Goal: Task Accomplishment & Management: Complete application form

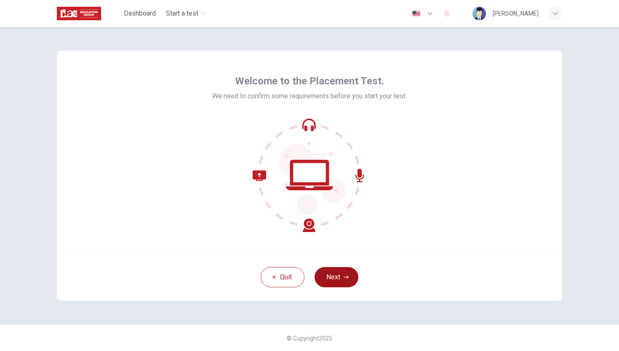
click at [337, 277] on button "Next" at bounding box center [337, 277] width 44 height 20
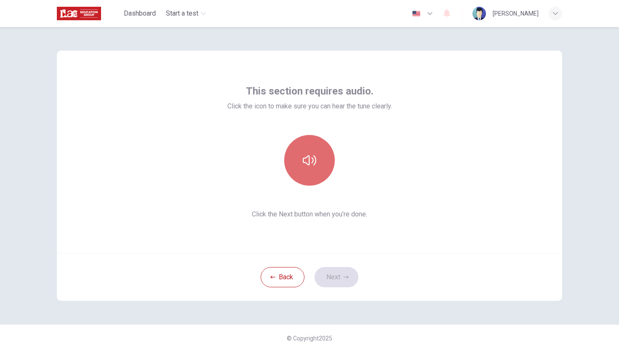
click at [306, 168] on button "button" at bounding box center [309, 160] width 51 height 51
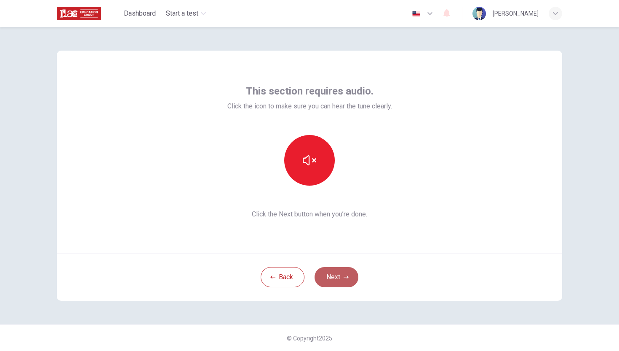
click at [342, 277] on button "Next" at bounding box center [337, 277] width 44 height 20
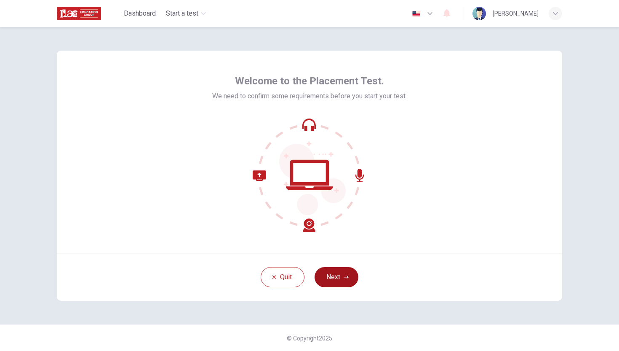
click at [342, 278] on button "Next" at bounding box center [337, 277] width 44 height 20
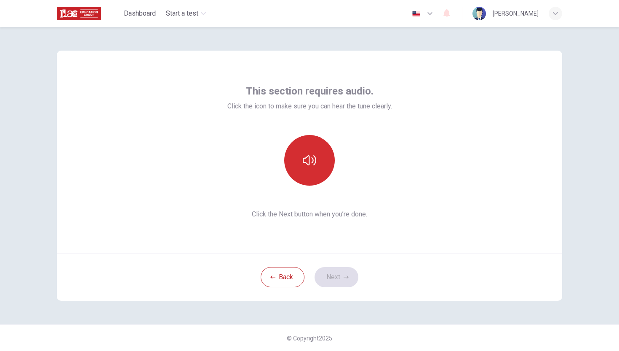
click at [319, 156] on button "button" at bounding box center [309, 160] width 51 height 51
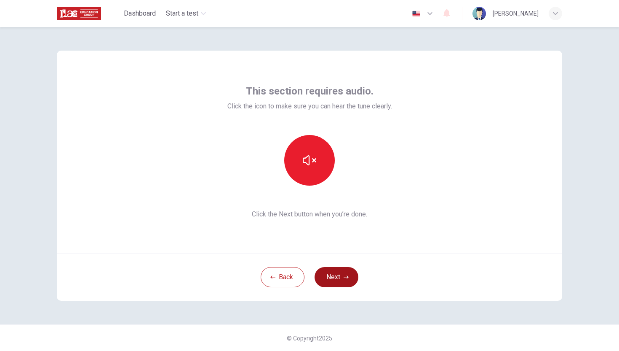
click at [343, 281] on button "Next" at bounding box center [337, 277] width 44 height 20
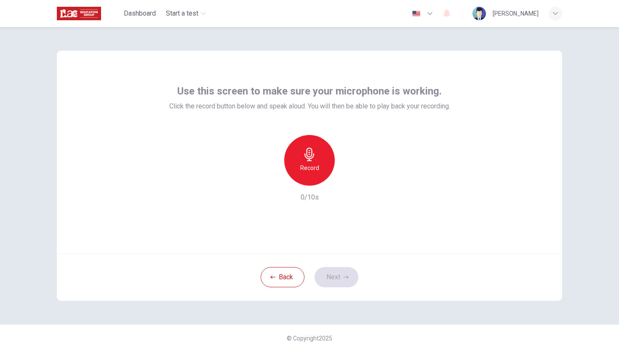
click at [313, 158] on icon "button" at bounding box center [310, 153] width 10 height 13
click at [338, 276] on button "Next" at bounding box center [337, 277] width 44 height 20
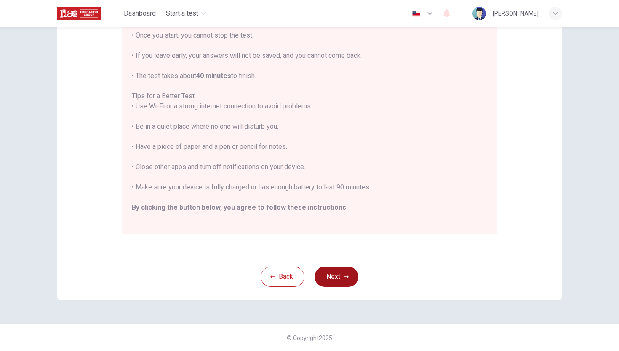
click at [338, 279] on button "Next" at bounding box center [337, 276] width 44 height 20
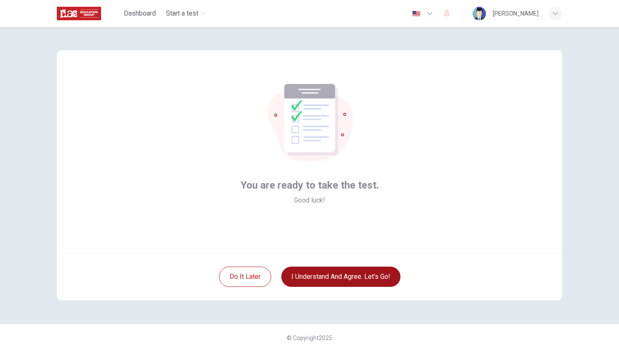
scroll to position [0, 0]
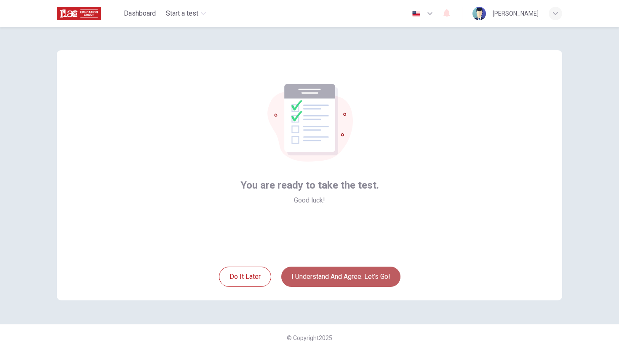
click at [351, 279] on button "I understand and agree. Let’s go!" at bounding box center [340, 276] width 119 height 20
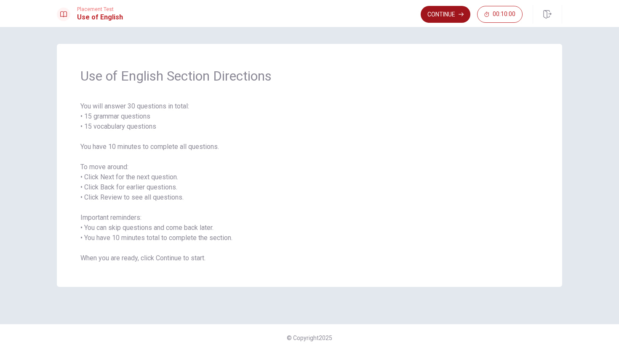
click at [445, 16] on button "Continue" at bounding box center [446, 14] width 50 height 17
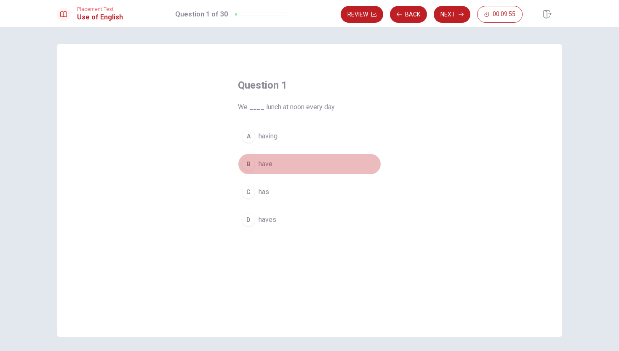
click at [250, 166] on div "B" at bounding box center [248, 163] width 13 height 13
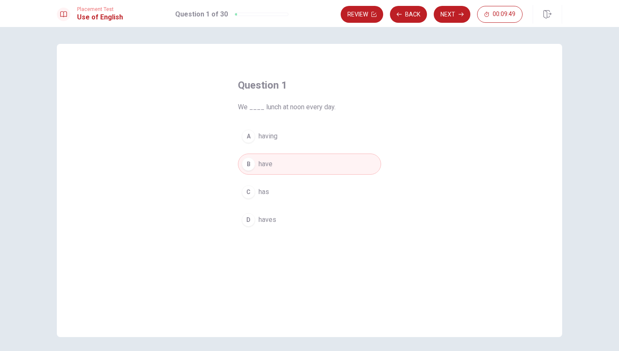
click at [261, 166] on span "have" at bounding box center [266, 164] width 14 height 10
click at [454, 13] on button "Next" at bounding box center [452, 14] width 37 height 17
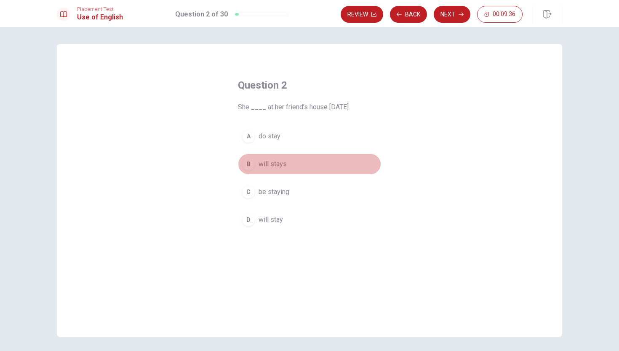
click at [250, 164] on div "B" at bounding box center [248, 163] width 13 height 13
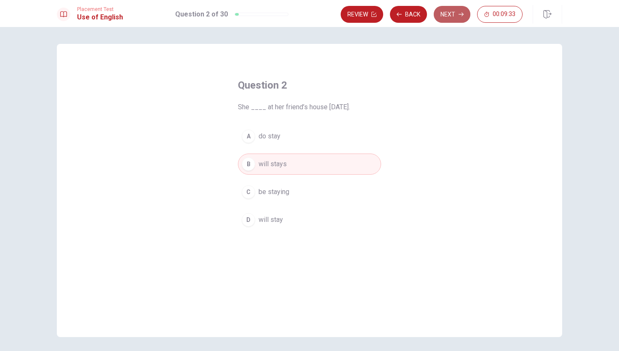
click at [451, 13] on button "Next" at bounding box center [452, 14] width 37 height 17
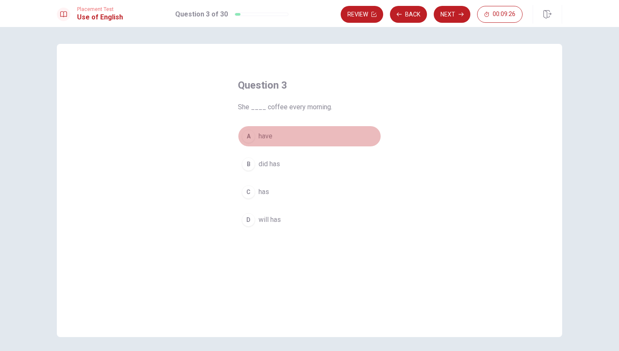
click at [249, 135] on div "A" at bounding box center [248, 135] width 13 height 13
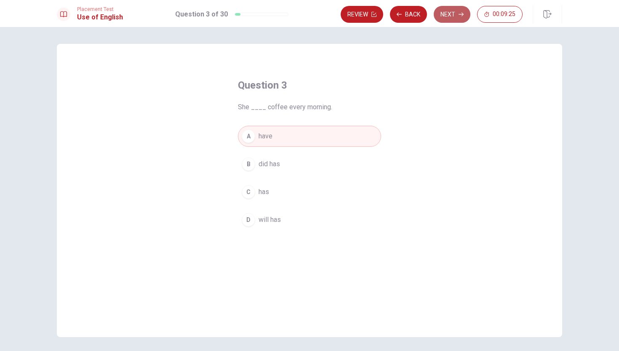
click at [455, 14] on button "Next" at bounding box center [452, 14] width 37 height 17
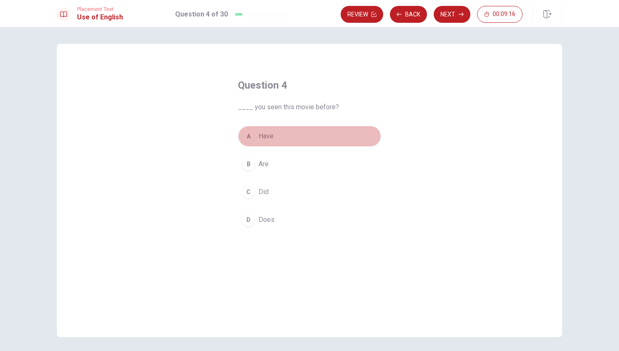
click at [249, 135] on div "A" at bounding box center [248, 135] width 13 height 13
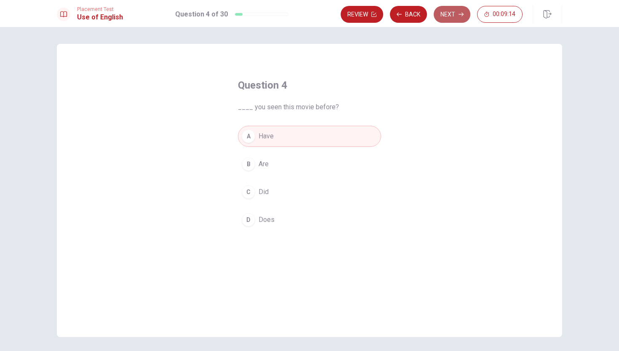
click at [448, 10] on button "Next" at bounding box center [452, 14] width 37 height 17
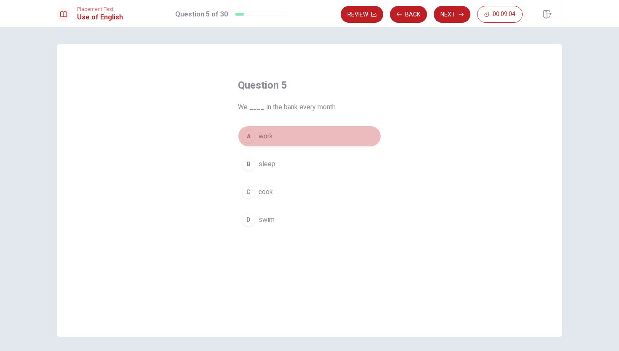
click at [249, 137] on div "A" at bounding box center [248, 135] width 13 height 13
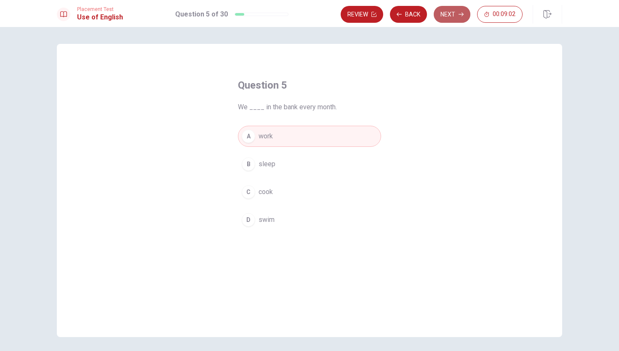
click at [453, 9] on button "Next" at bounding box center [452, 14] width 37 height 17
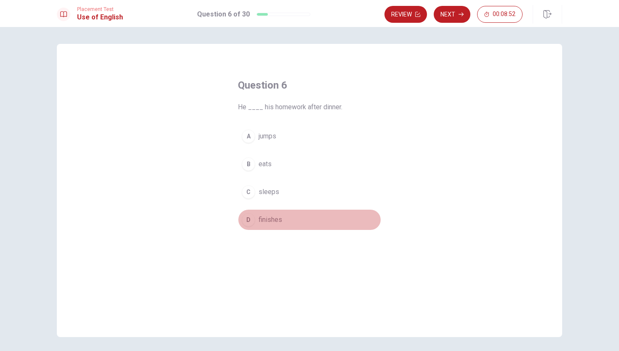
click at [251, 219] on div "D" at bounding box center [248, 219] width 13 height 13
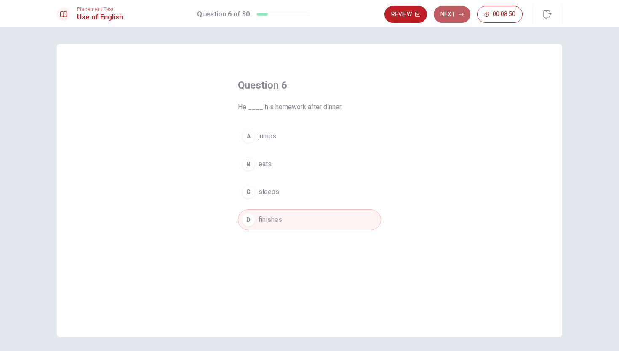
click at [455, 14] on button "Next" at bounding box center [452, 14] width 37 height 17
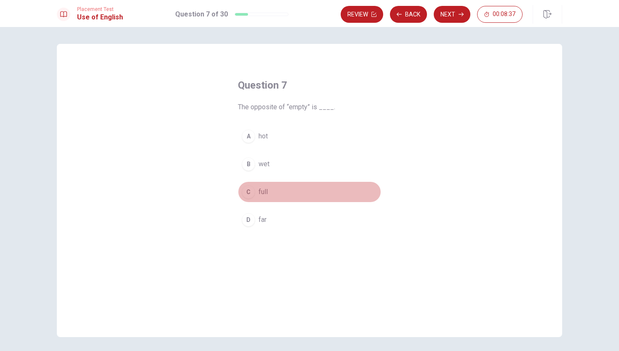
click at [249, 193] on div "C" at bounding box center [248, 191] width 13 height 13
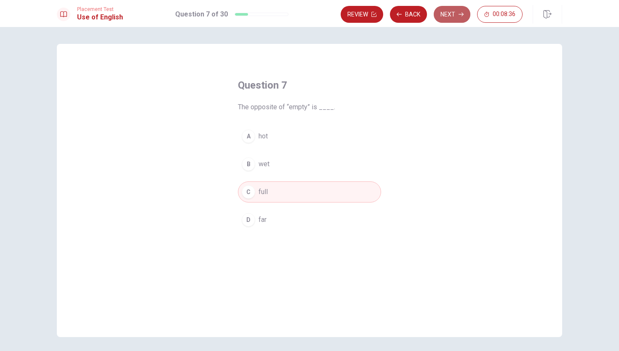
click at [450, 13] on button "Next" at bounding box center [452, 14] width 37 height 17
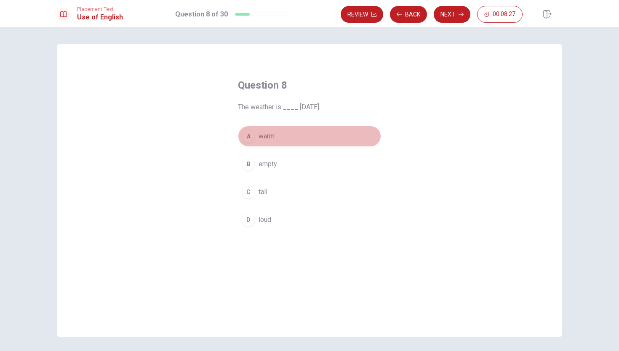
click at [249, 134] on div "A" at bounding box center [248, 135] width 13 height 13
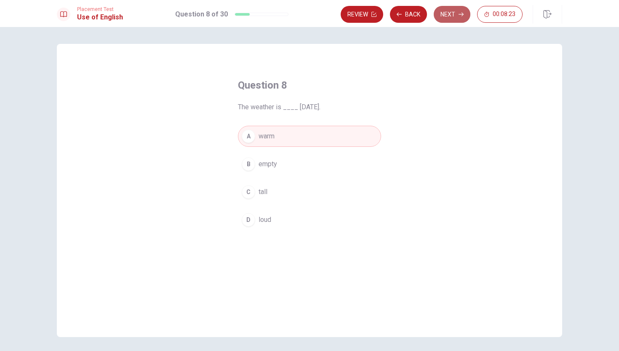
click at [449, 15] on button "Next" at bounding box center [452, 14] width 37 height 17
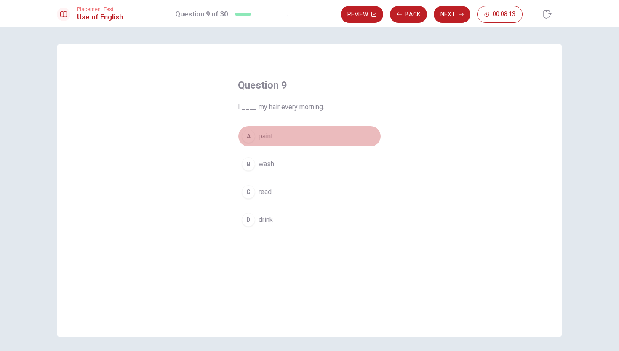
click at [249, 136] on div "A" at bounding box center [248, 135] width 13 height 13
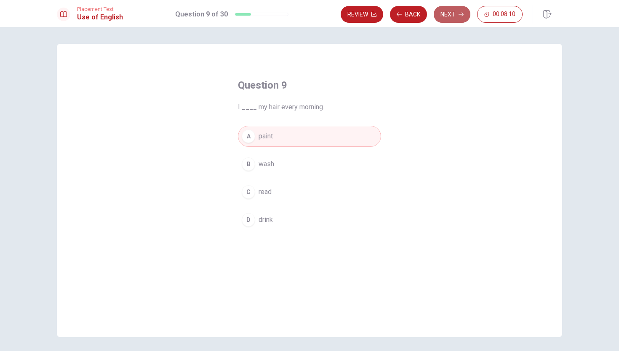
click at [451, 11] on button "Next" at bounding box center [452, 14] width 37 height 17
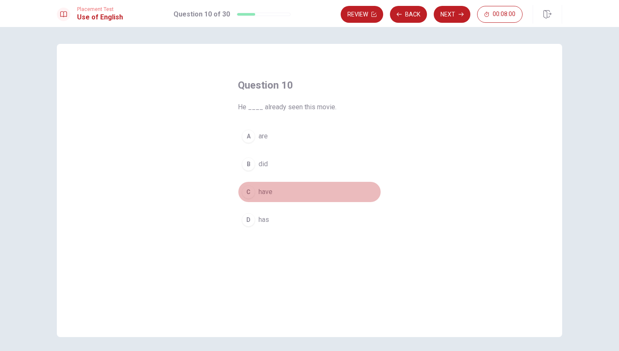
click at [250, 191] on div "C" at bounding box center [248, 191] width 13 height 13
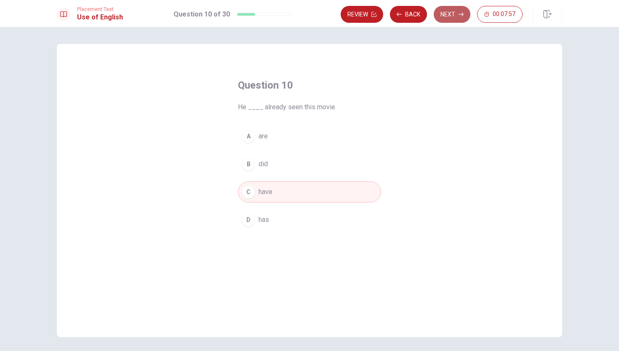
click at [449, 12] on button "Next" at bounding box center [452, 14] width 37 height 17
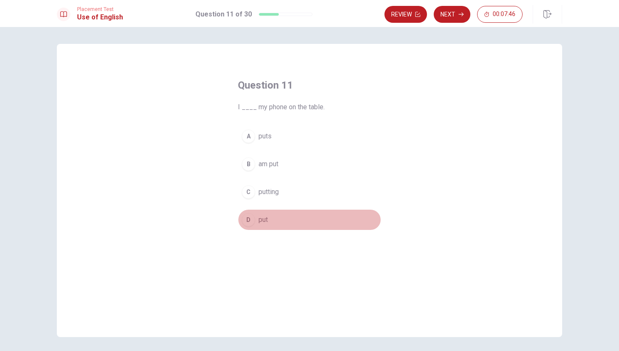
click at [249, 220] on div "D" at bounding box center [248, 219] width 13 height 13
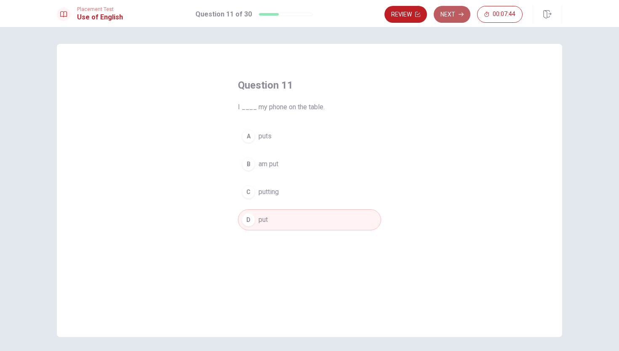
click at [449, 9] on button "Next" at bounding box center [452, 14] width 37 height 17
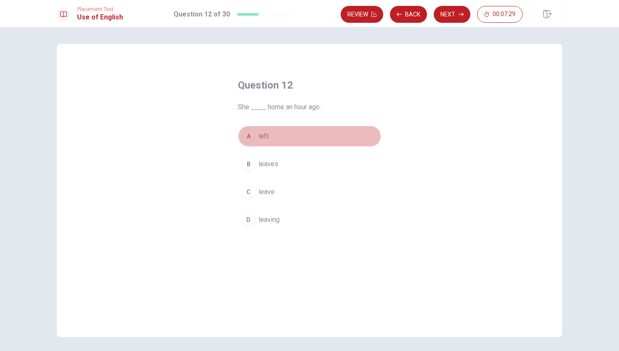
click at [249, 135] on div "A" at bounding box center [248, 135] width 13 height 13
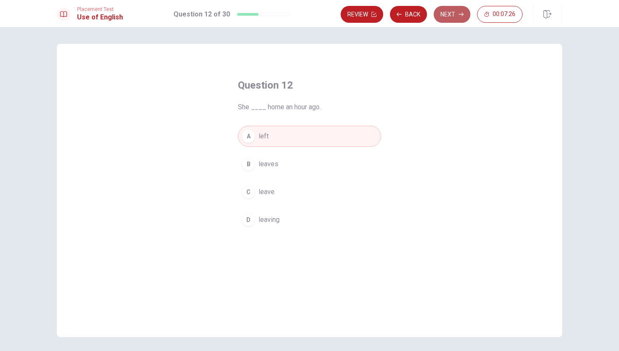
click at [445, 14] on button "Next" at bounding box center [452, 14] width 37 height 17
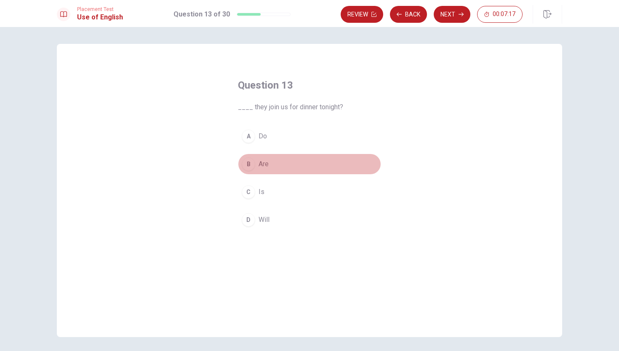
click at [248, 166] on div "B" at bounding box center [248, 163] width 13 height 13
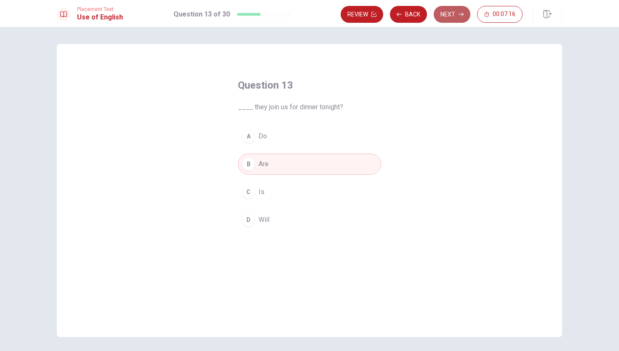
click at [443, 17] on button "Next" at bounding box center [452, 14] width 37 height 17
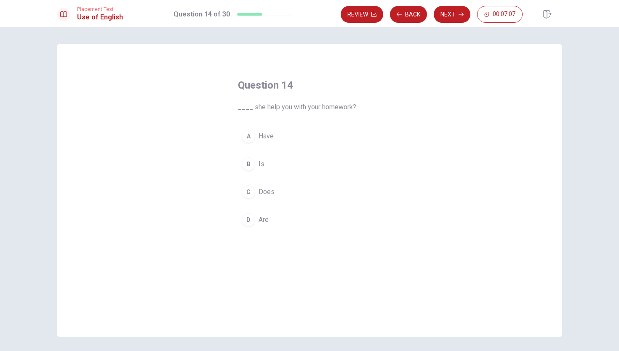
click at [249, 191] on div "C" at bounding box center [248, 191] width 13 height 13
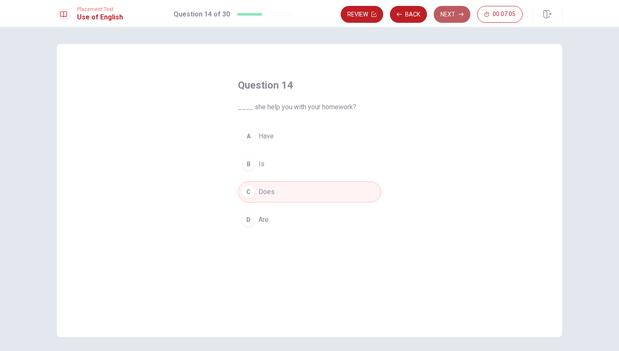
click at [448, 14] on button "Next" at bounding box center [452, 14] width 37 height 17
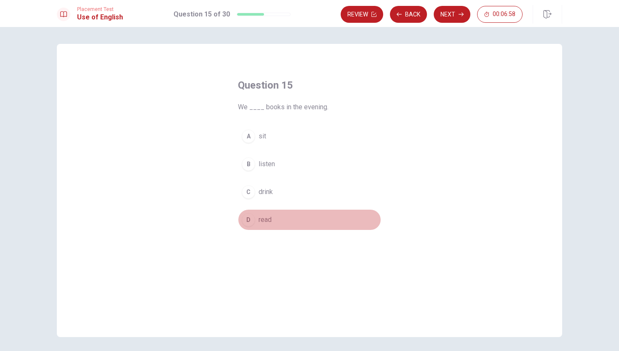
click at [250, 221] on div "D" at bounding box center [248, 219] width 13 height 13
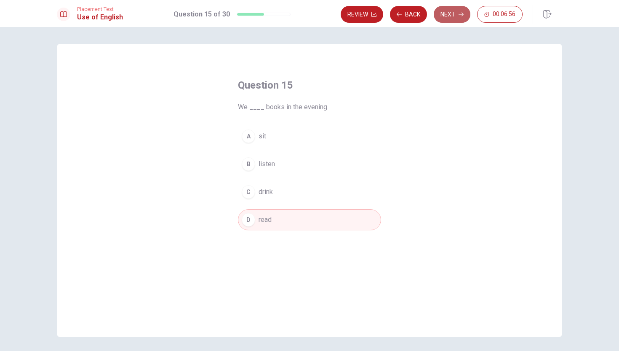
click at [447, 12] on button "Next" at bounding box center [452, 14] width 37 height 17
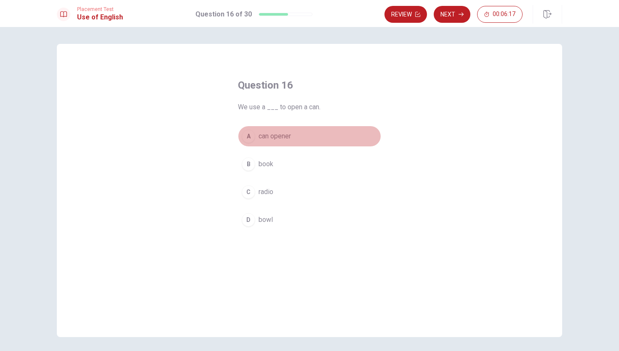
click at [259, 135] on span "can opener" at bounding box center [275, 136] width 32 height 10
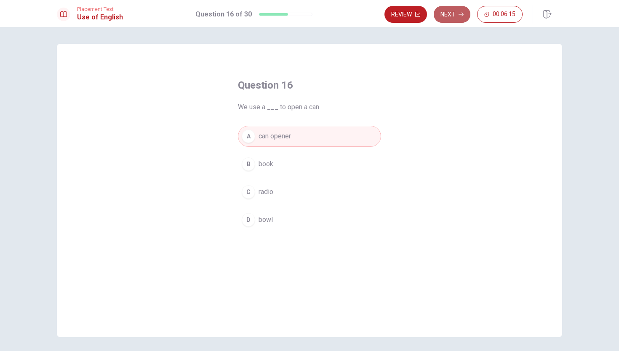
click at [447, 11] on button "Next" at bounding box center [452, 14] width 37 height 17
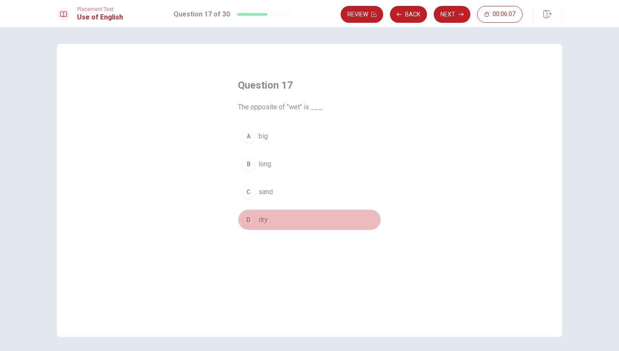
click at [249, 219] on div "D" at bounding box center [248, 219] width 13 height 13
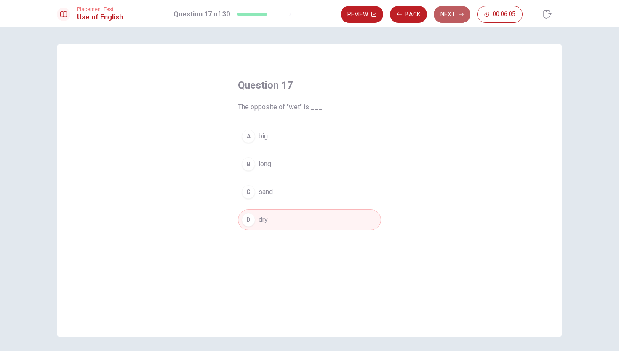
click at [448, 14] on button "Next" at bounding box center [452, 14] width 37 height 17
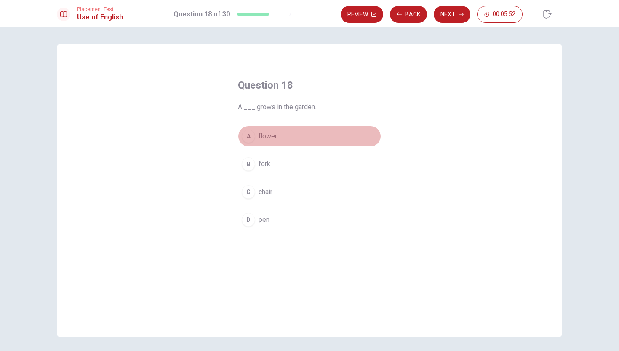
click at [246, 136] on div "A" at bounding box center [248, 135] width 13 height 13
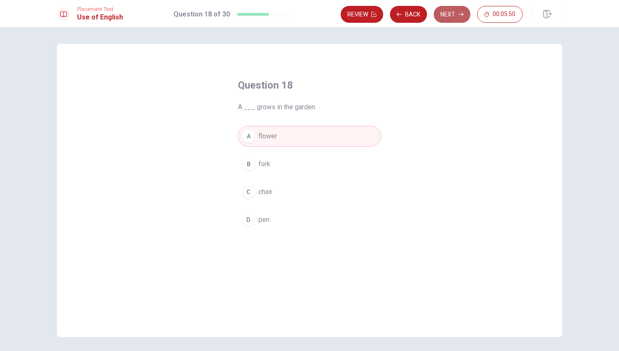
click at [455, 14] on button "Next" at bounding box center [452, 14] width 37 height 17
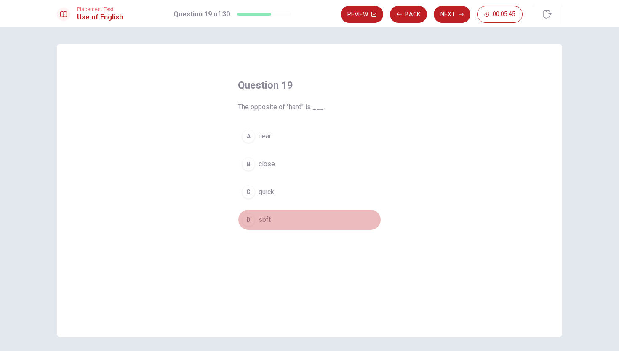
click at [250, 219] on div "D" at bounding box center [248, 219] width 13 height 13
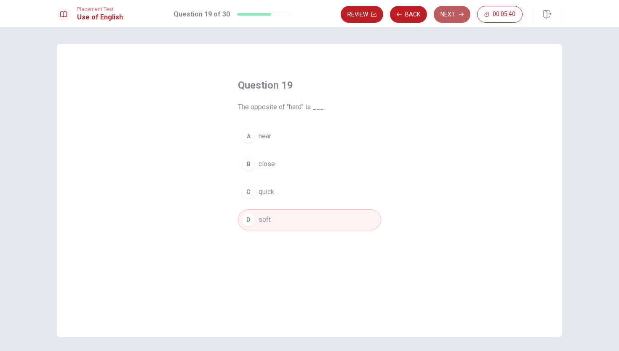
click at [451, 14] on button "Next" at bounding box center [452, 14] width 37 height 17
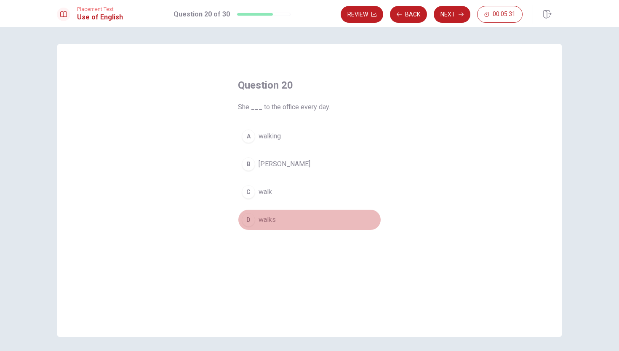
click at [246, 219] on div "D" at bounding box center [248, 219] width 13 height 13
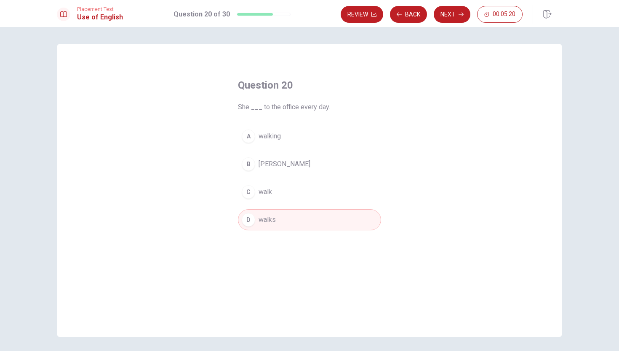
click at [248, 195] on div "C" at bounding box center [248, 191] width 13 height 13
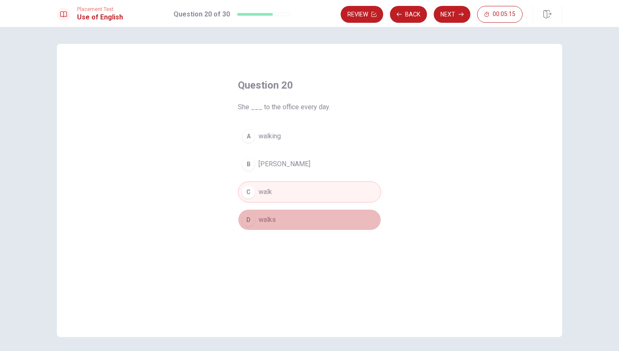
click at [249, 219] on div "D" at bounding box center [248, 219] width 13 height 13
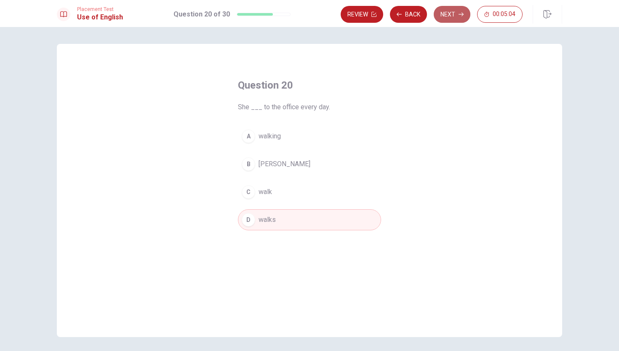
click at [453, 13] on button "Next" at bounding box center [452, 14] width 37 height 17
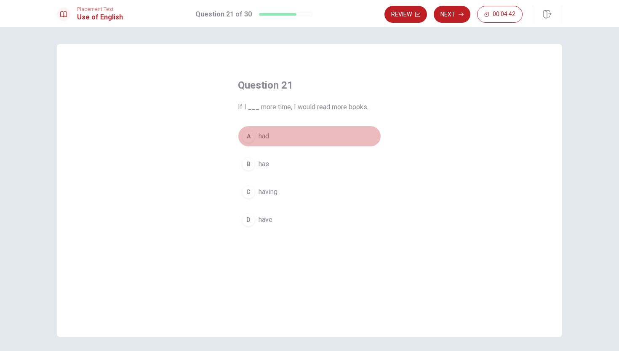
click at [248, 136] on div "A" at bounding box center [248, 135] width 13 height 13
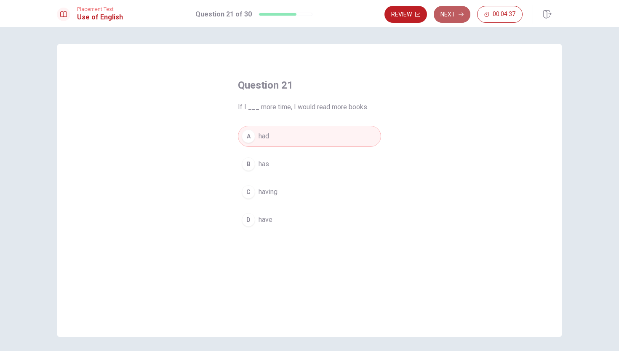
click at [453, 12] on button "Next" at bounding box center [452, 14] width 37 height 17
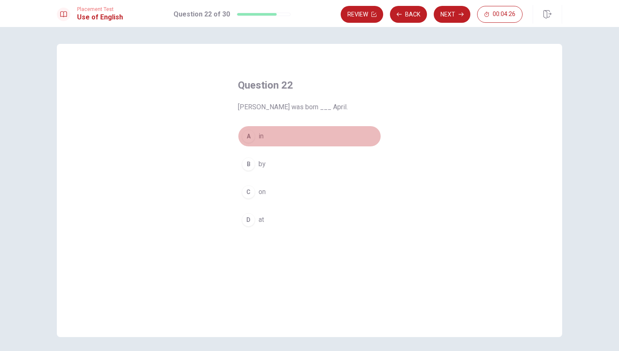
click at [248, 137] on div "A" at bounding box center [248, 135] width 13 height 13
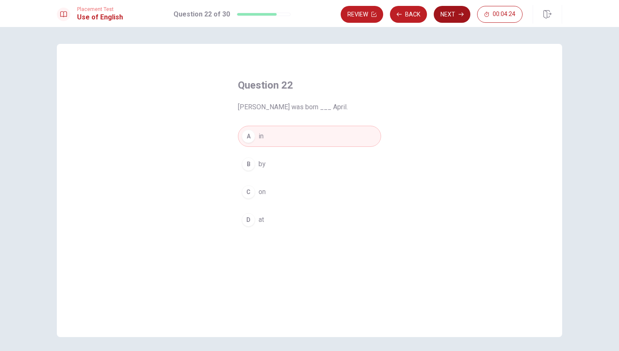
click at [450, 15] on button "Next" at bounding box center [452, 14] width 37 height 17
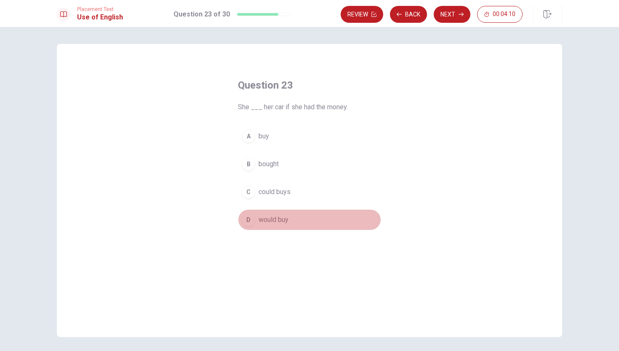
click at [249, 221] on div "D" at bounding box center [248, 219] width 13 height 13
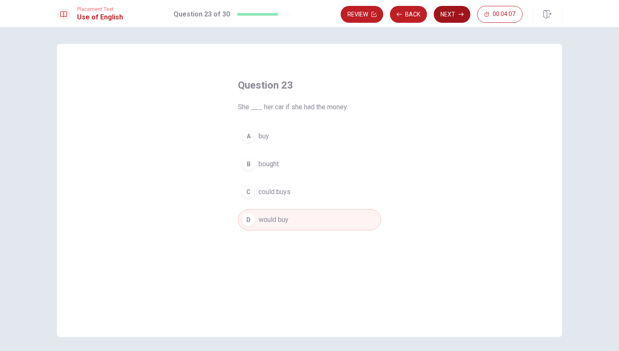
click at [448, 11] on button "Next" at bounding box center [452, 14] width 37 height 17
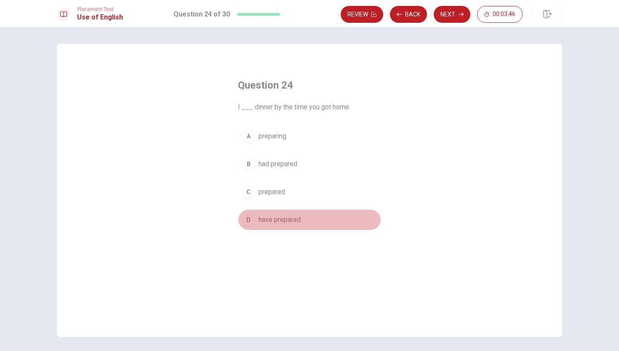
click at [247, 219] on div "D" at bounding box center [248, 219] width 13 height 13
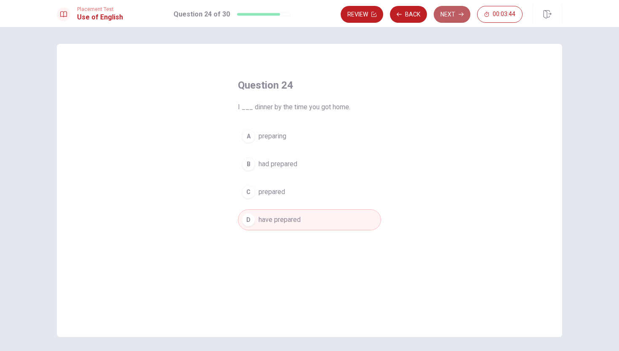
click at [452, 10] on button "Next" at bounding box center [452, 14] width 37 height 17
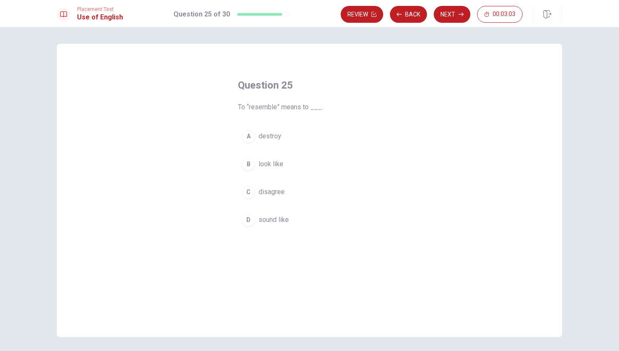
click at [249, 218] on div "D" at bounding box center [248, 219] width 13 height 13
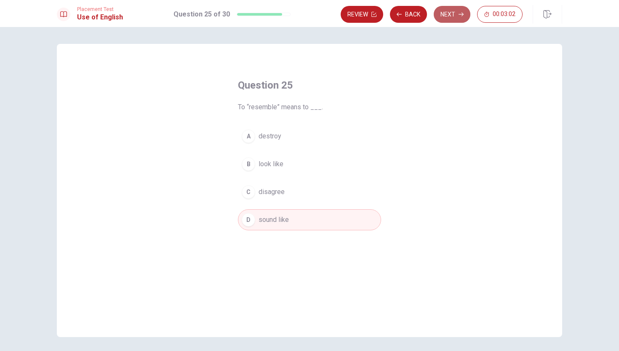
click at [451, 13] on button "Next" at bounding box center [452, 14] width 37 height 17
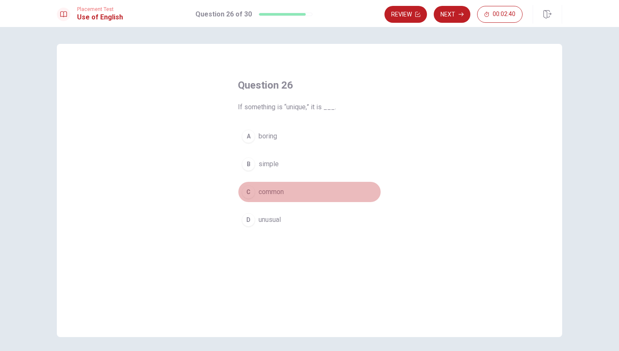
click at [253, 190] on div "C" at bounding box center [248, 191] width 13 height 13
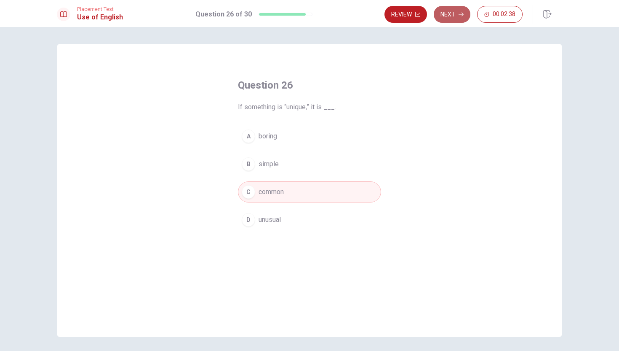
click at [458, 16] on button "Next" at bounding box center [452, 14] width 37 height 17
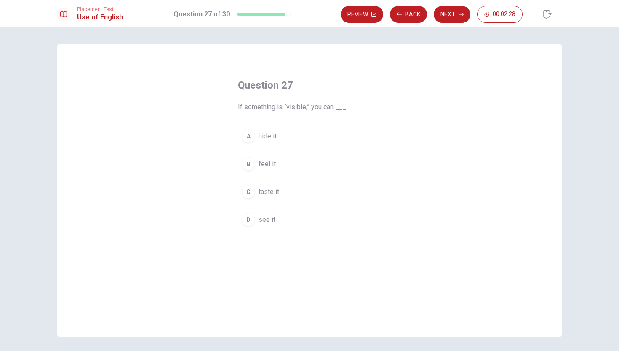
click at [250, 218] on div "D" at bounding box center [248, 219] width 13 height 13
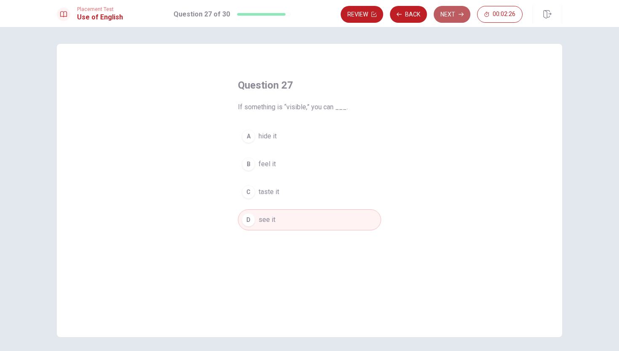
click at [449, 11] on button "Next" at bounding box center [452, 14] width 37 height 17
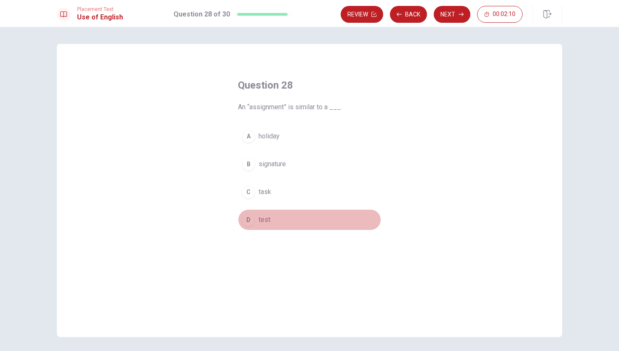
click at [248, 219] on div "D" at bounding box center [248, 219] width 13 height 13
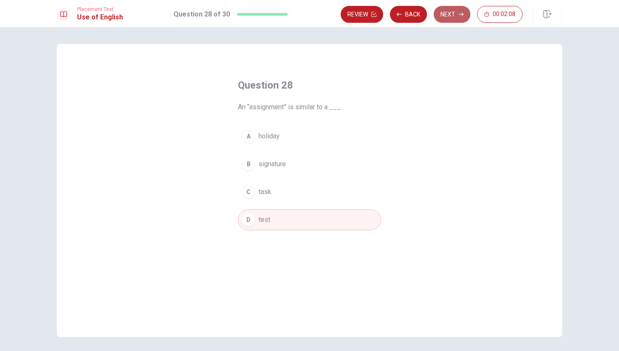
click at [448, 14] on button "Next" at bounding box center [452, 14] width 37 height 17
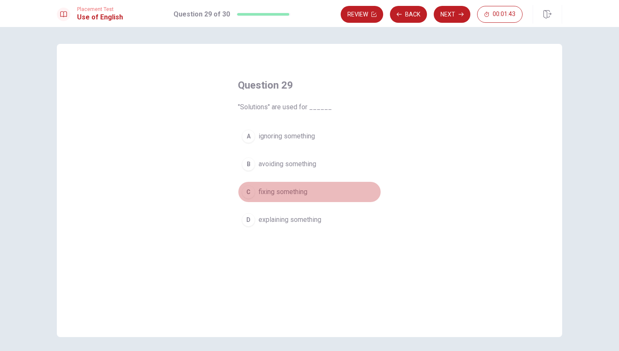
click at [251, 190] on div "C" at bounding box center [248, 191] width 13 height 13
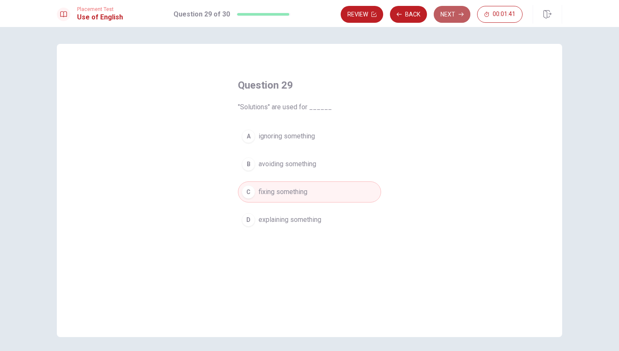
click at [453, 14] on button "Next" at bounding box center [452, 14] width 37 height 17
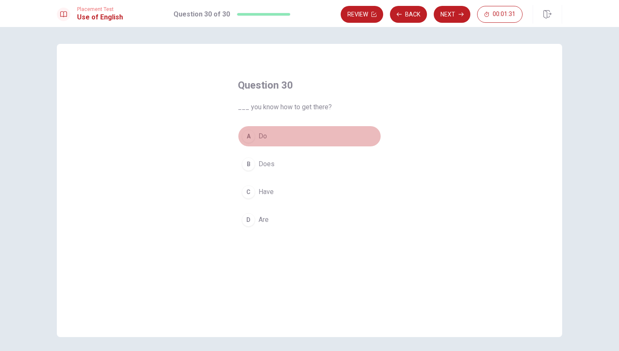
click at [246, 133] on div "A" at bounding box center [248, 135] width 13 height 13
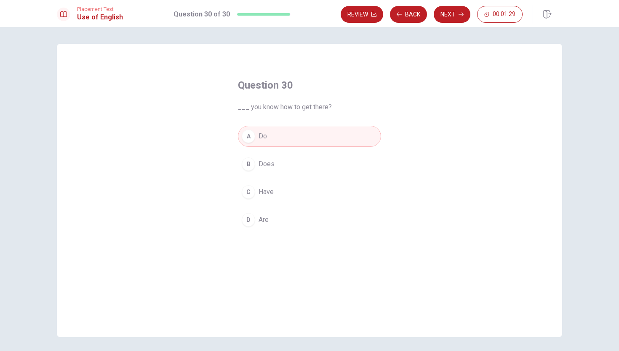
click at [452, 5] on div "Review Back Next 00:01:29" at bounding box center [452, 14] width 222 height 19
click at [451, 11] on button "Next" at bounding box center [452, 14] width 37 height 17
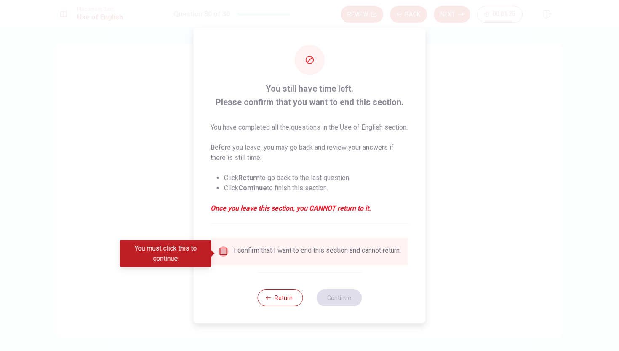
click at [222, 252] on input "You must click this to continue" at bounding box center [224, 251] width 10 height 10
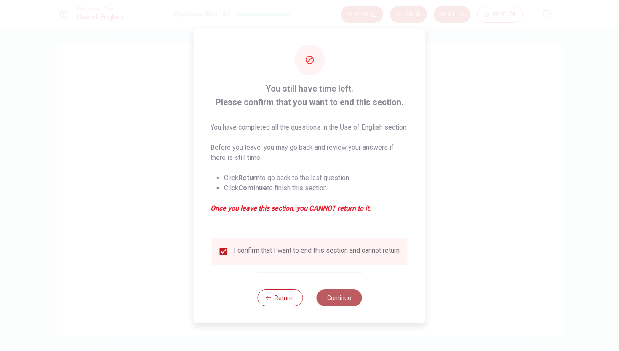
click at [329, 305] on button "Continue" at bounding box center [338, 297] width 45 height 17
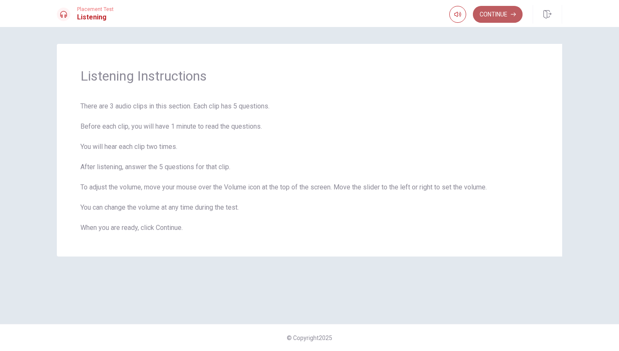
click at [497, 11] on button "Continue" at bounding box center [498, 14] width 50 height 17
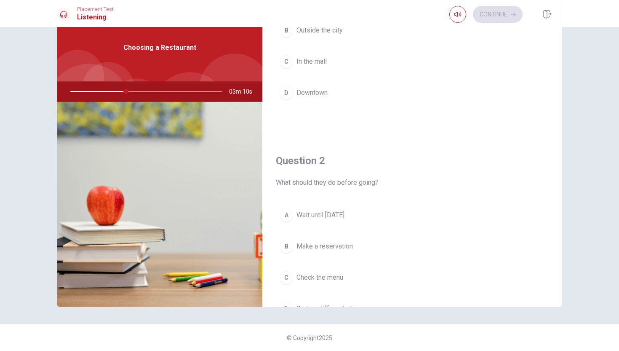
scroll to position [81, 0]
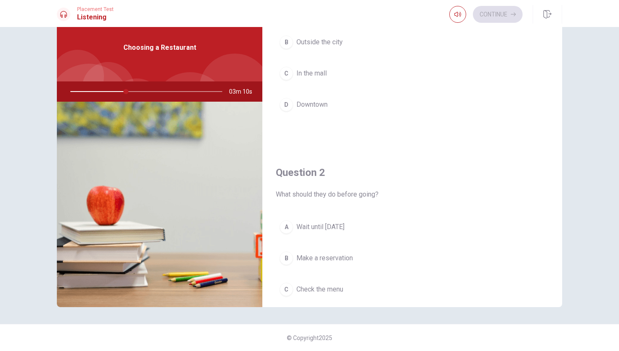
click at [318, 106] on span "Downtown" at bounding box center [312, 104] width 31 height 10
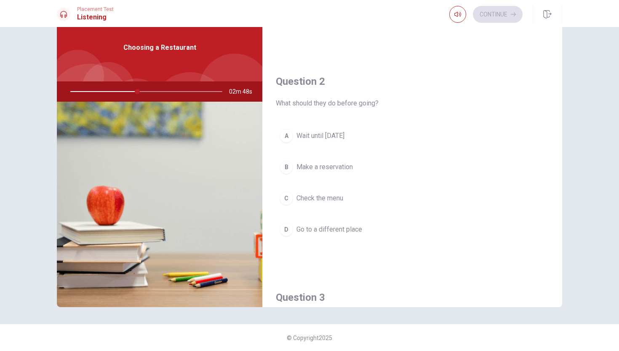
scroll to position [172, 0]
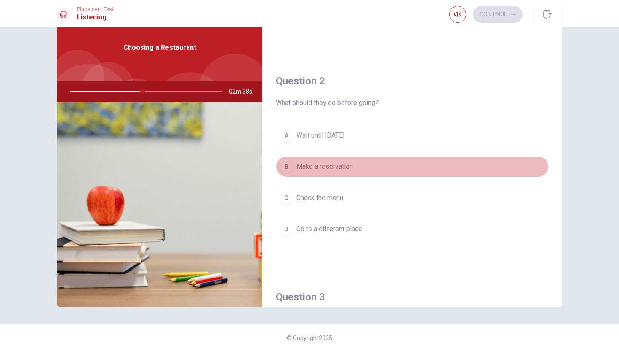
click at [334, 168] on span "Make a reservation" at bounding box center [325, 166] width 56 height 10
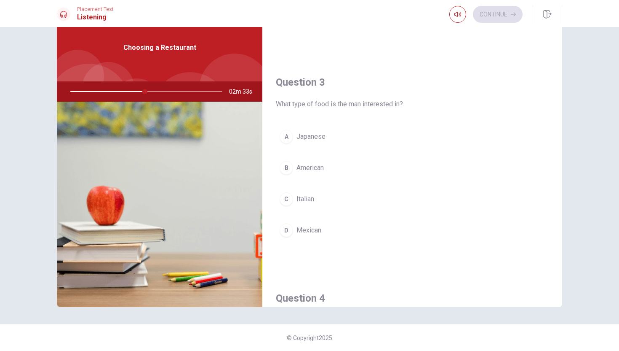
scroll to position [389, 0]
click at [303, 198] on span "Italian" at bounding box center [306, 197] width 18 height 10
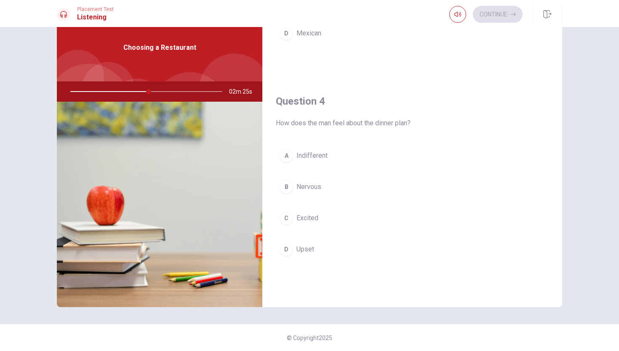
scroll to position [584, 0]
click at [316, 218] on span "Excited" at bounding box center [308, 217] width 22 height 10
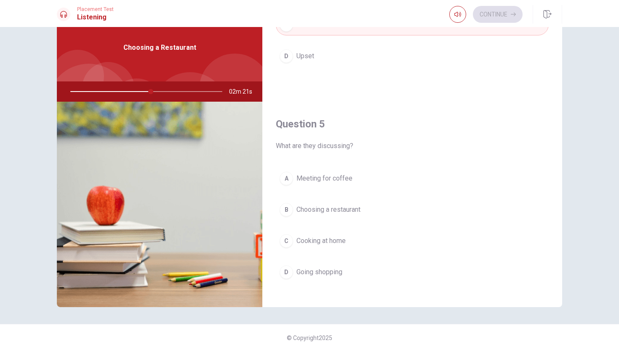
scroll to position [781, 0]
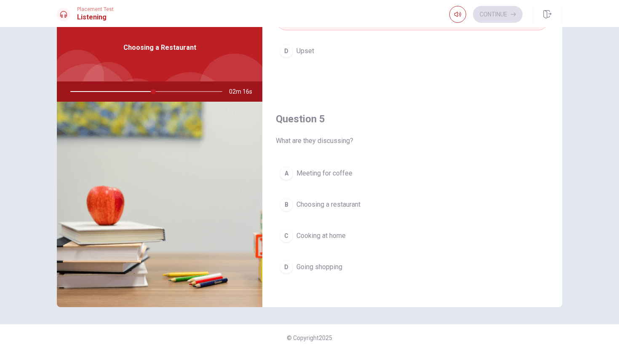
click at [337, 206] on span "Choosing a restaurant" at bounding box center [329, 204] width 64 height 10
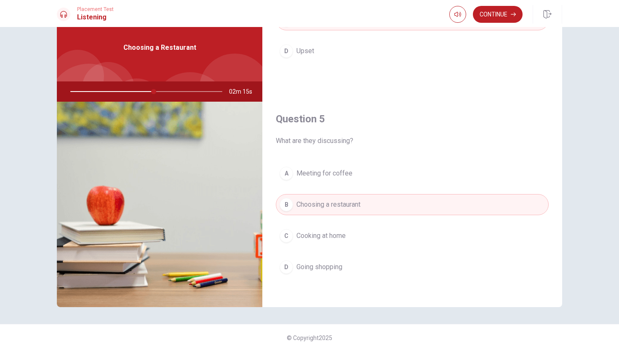
scroll to position [786, 0]
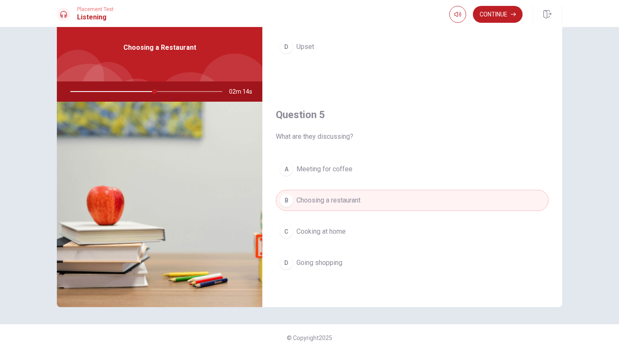
type input "55"
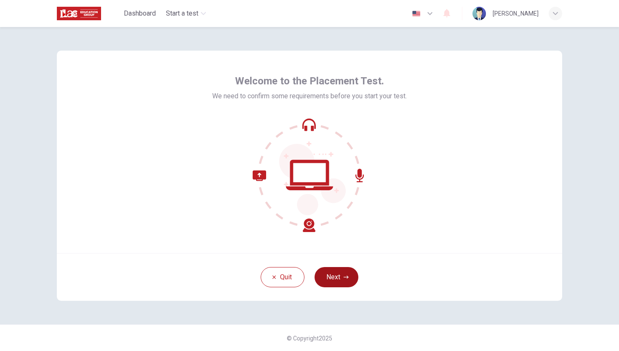
click at [347, 279] on button "Next" at bounding box center [337, 277] width 44 height 20
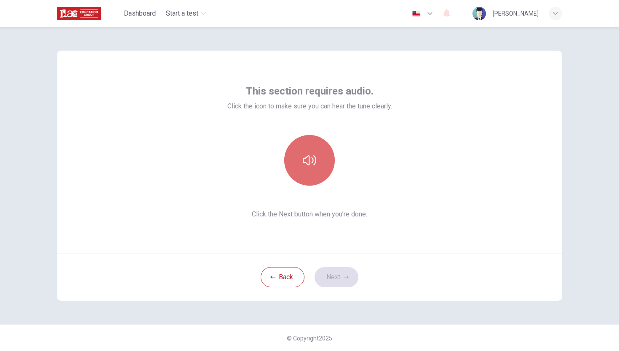
click at [325, 164] on button "button" at bounding box center [309, 160] width 51 height 51
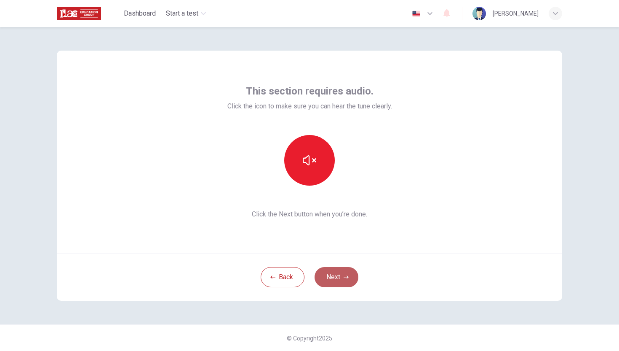
click at [342, 276] on button "Next" at bounding box center [337, 277] width 44 height 20
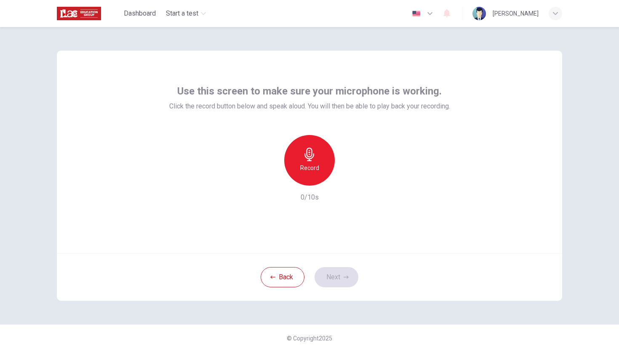
click at [319, 161] on div "Record" at bounding box center [309, 160] width 51 height 51
click at [336, 282] on button "Next" at bounding box center [337, 277] width 44 height 20
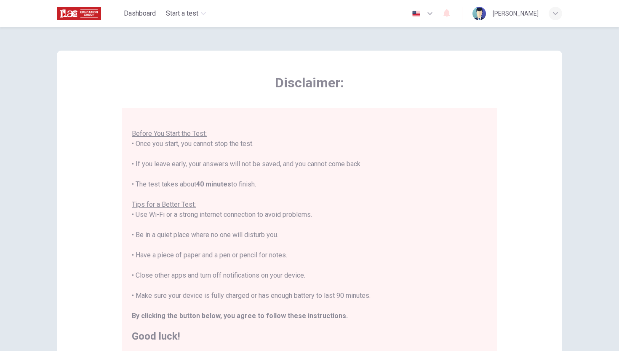
scroll to position [118, 0]
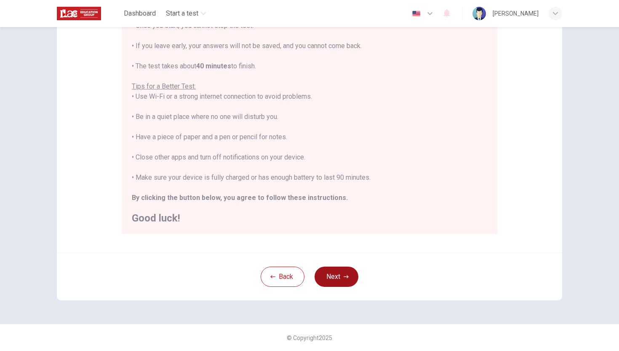
click at [345, 275] on icon "button" at bounding box center [346, 276] width 5 height 5
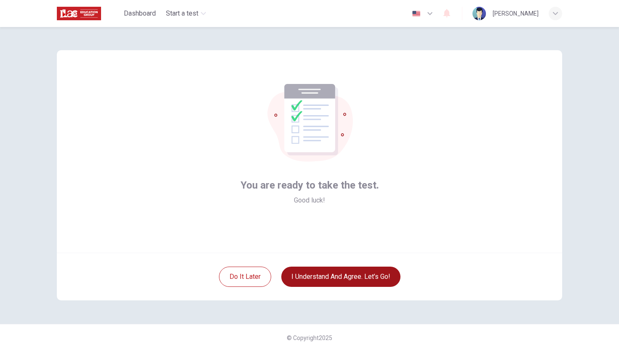
scroll to position [0, 0]
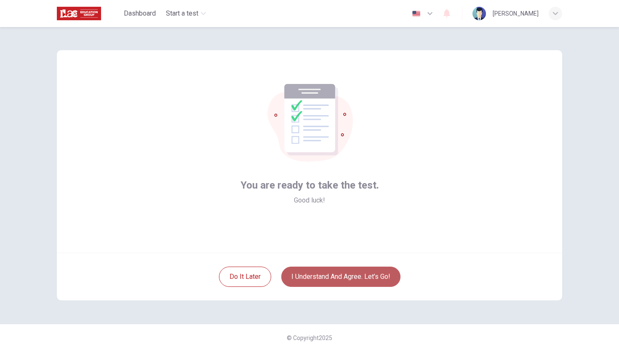
click at [379, 278] on button "I understand and agree. Let’s go!" at bounding box center [340, 276] width 119 height 20
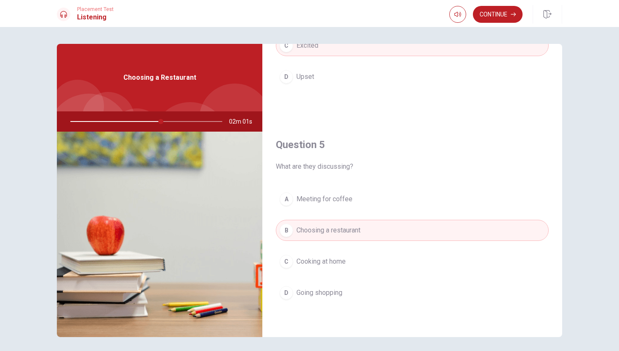
scroll to position [30, 0]
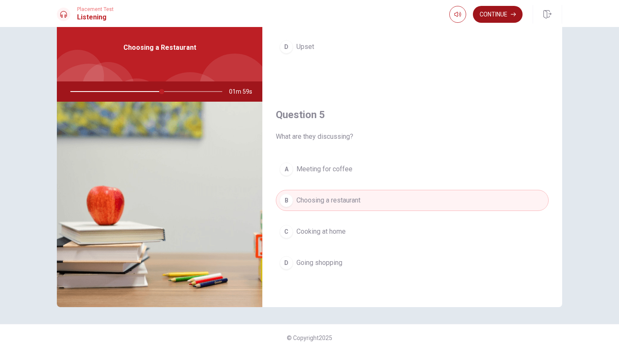
click at [502, 16] on button "Continue" at bounding box center [498, 14] width 50 height 17
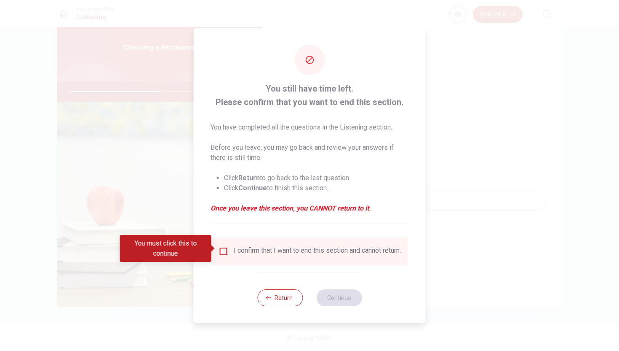
click at [222, 248] on input "You must click this to continue" at bounding box center [224, 251] width 10 height 10
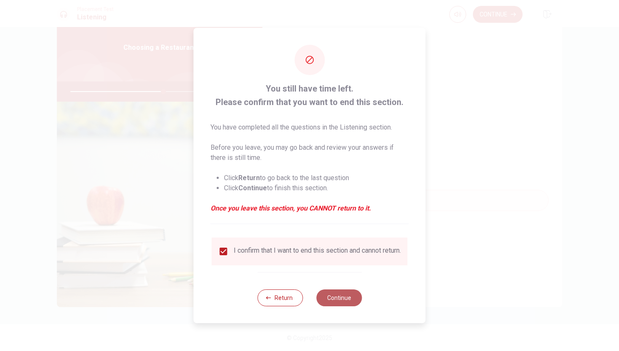
click at [344, 300] on button "Continue" at bounding box center [338, 297] width 45 height 17
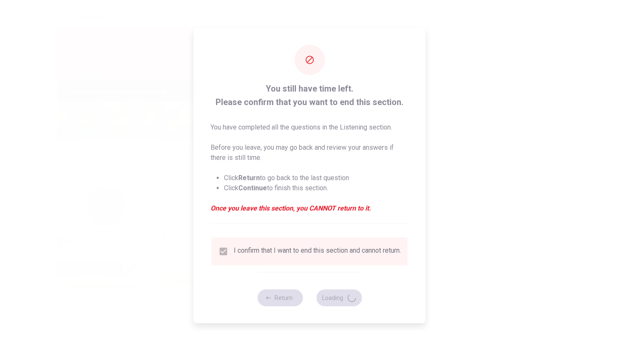
type input "62"
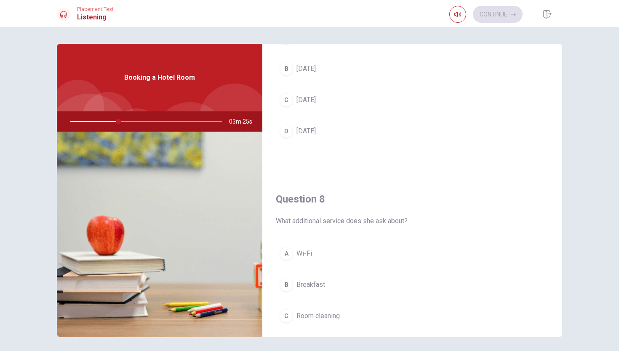
scroll to position [298, 0]
click at [305, 104] on span "[DATE]" at bounding box center [306, 101] width 19 height 10
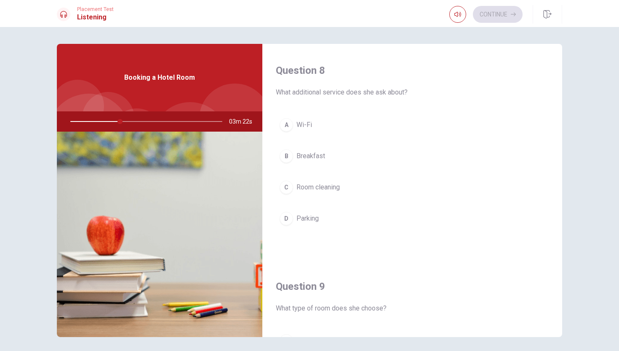
scroll to position [430, 0]
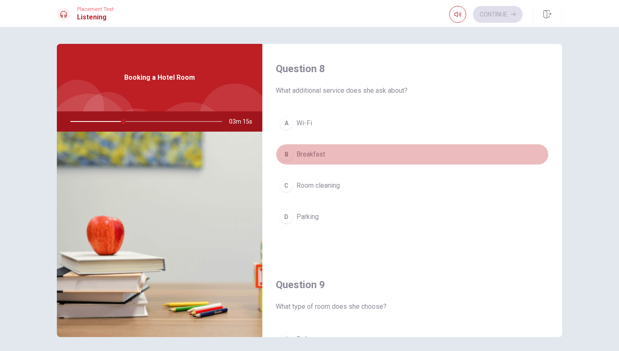
click at [309, 152] on span "Breakfast" at bounding box center [311, 154] width 29 height 10
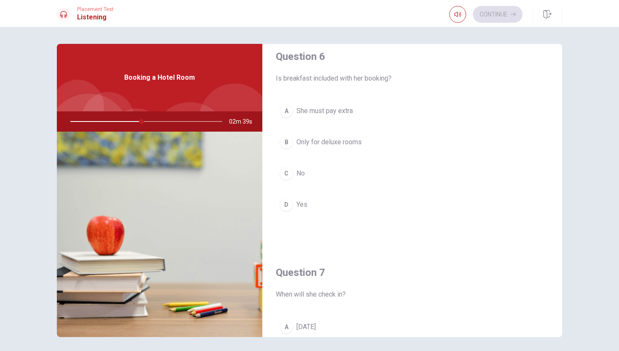
scroll to position [0, 0]
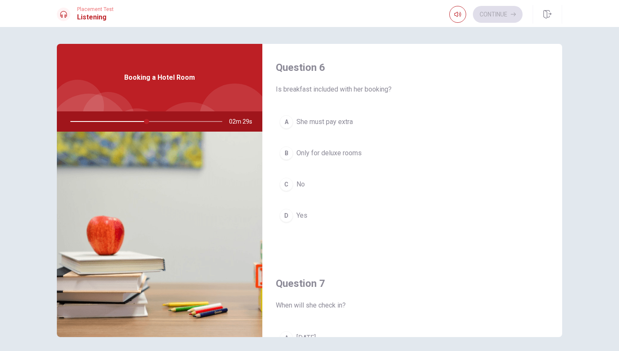
click at [296, 211] on button "D Yes" at bounding box center [412, 215] width 273 height 21
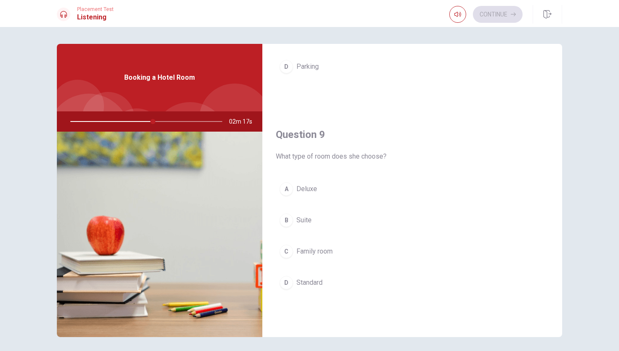
scroll to position [583, 0]
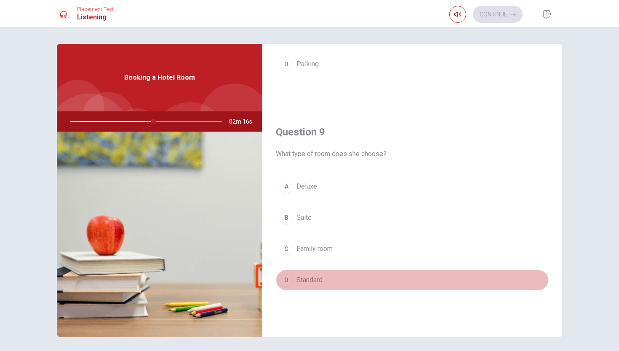
click at [310, 282] on span "Standard" at bounding box center [310, 280] width 26 height 10
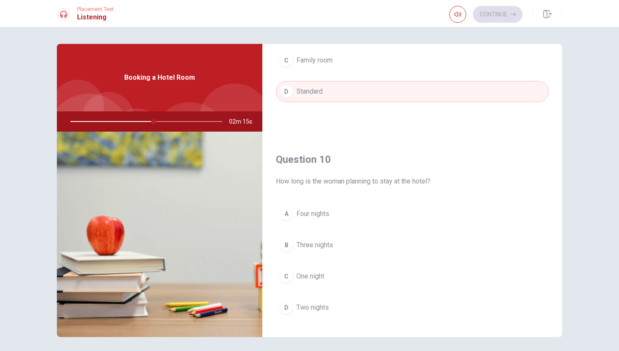
scroll to position [786, 0]
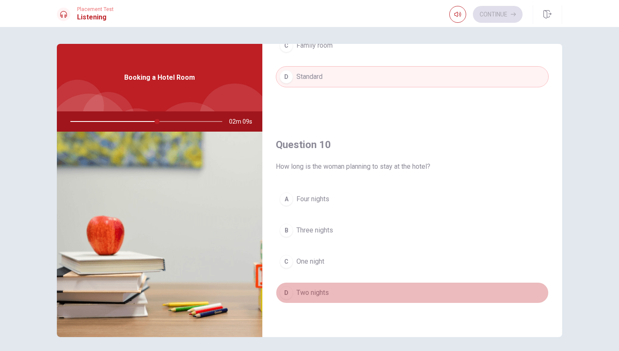
click at [311, 289] on span "Two nights" at bounding box center [313, 292] width 32 height 10
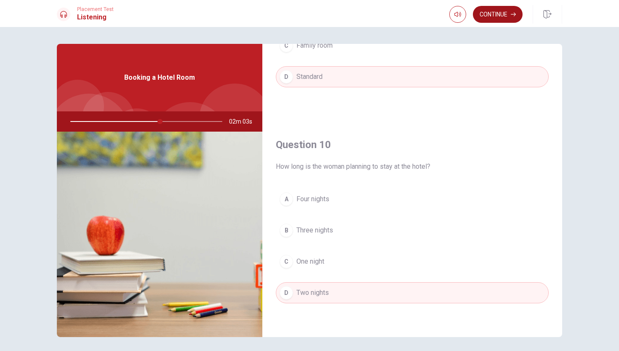
click at [504, 16] on button "Continue" at bounding box center [498, 14] width 50 height 17
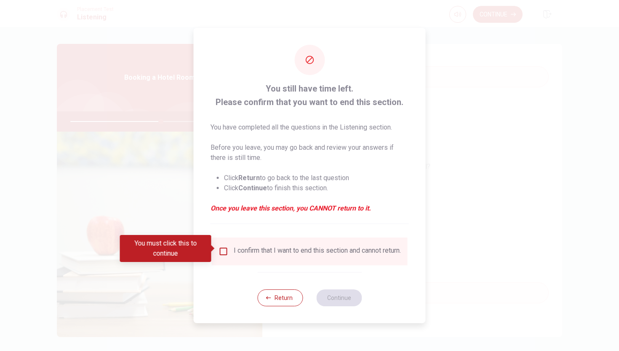
click at [222, 249] on input "You must click this to continue" at bounding box center [224, 251] width 10 height 10
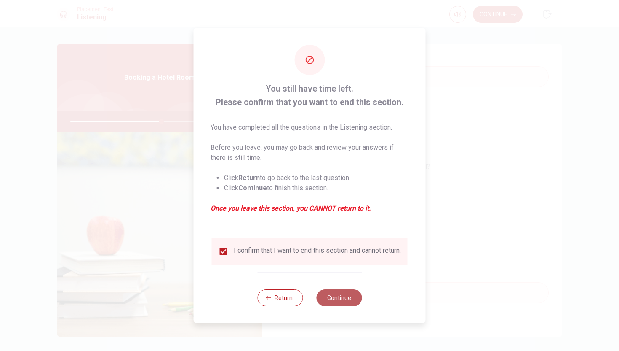
click at [345, 302] on button "Continue" at bounding box center [338, 297] width 45 height 17
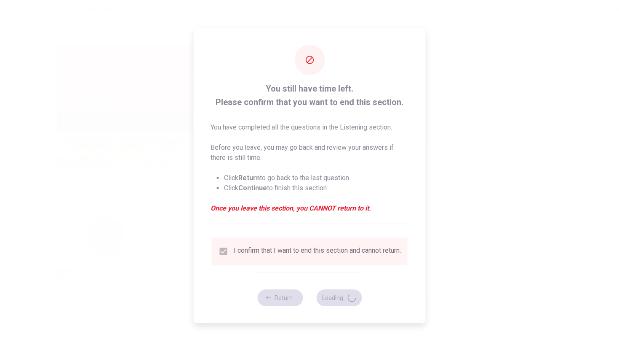
type input "61"
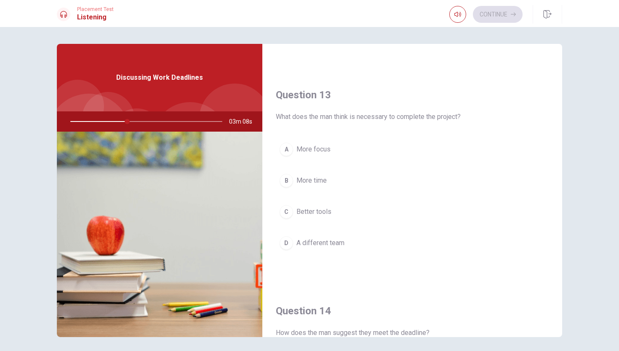
scroll to position [0, 0]
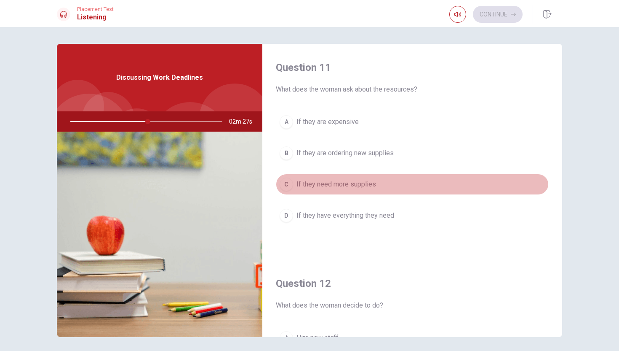
click at [326, 184] on span "If they need more supplies" at bounding box center [337, 184] width 80 height 10
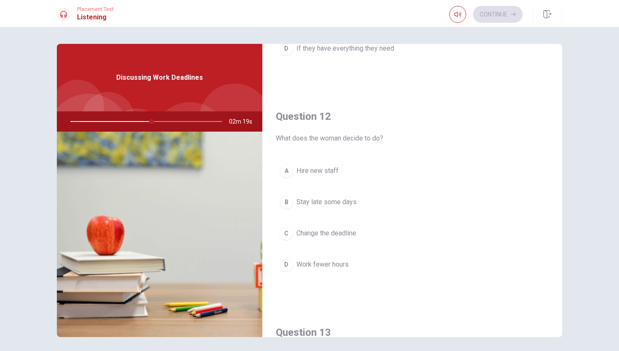
scroll to position [167, 0]
click at [336, 202] on span "Stay late some days" at bounding box center [327, 201] width 60 height 10
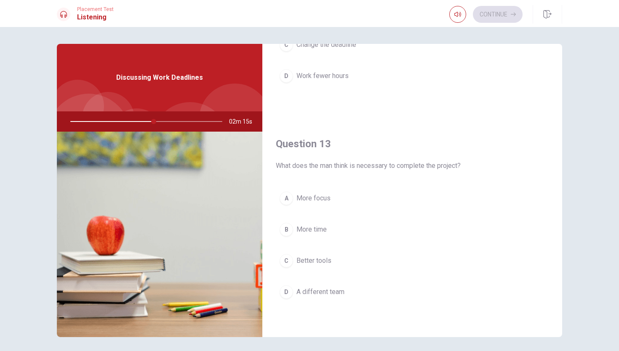
scroll to position [357, 0]
click at [323, 227] on span "More time" at bounding box center [312, 227] width 30 height 10
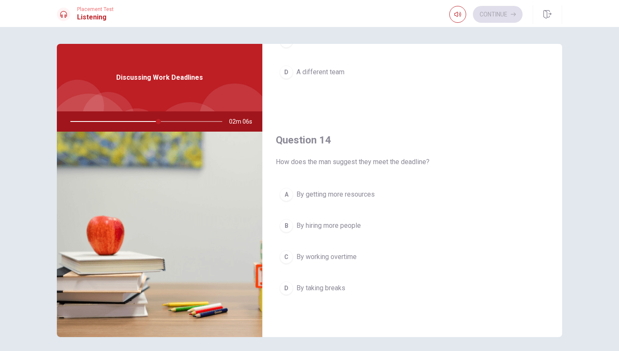
scroll to position [576, 0]
click at [333, 256] on span "By working overtime" at bounding box center [327, 255] width 60 height 10
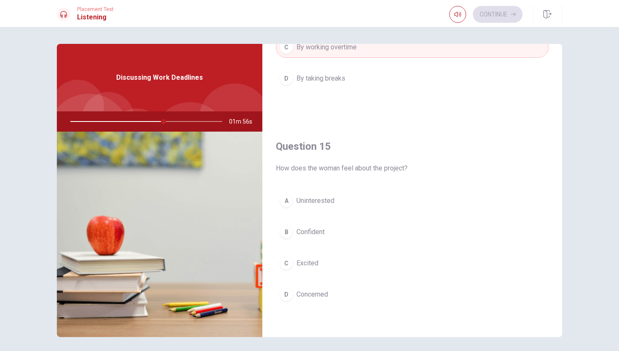
scroll to position [786, 0]
click at [314, 233] on span "Confident" at bounding box center [311, 230] width 28 height 10
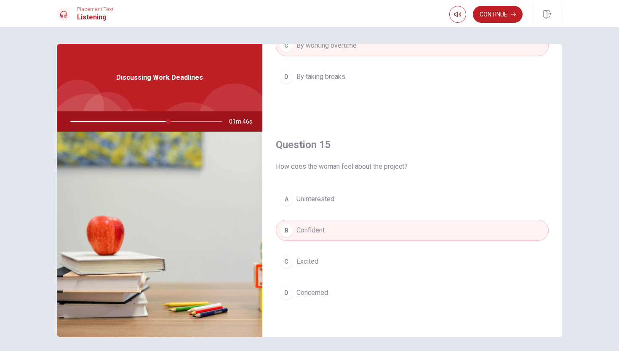
scroll to position [30, 0]
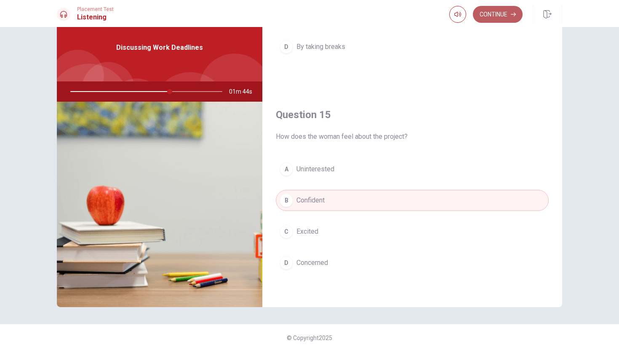
click at [505, 10] on button "Continue" at bounding box center [498, 14] width 50 height 17
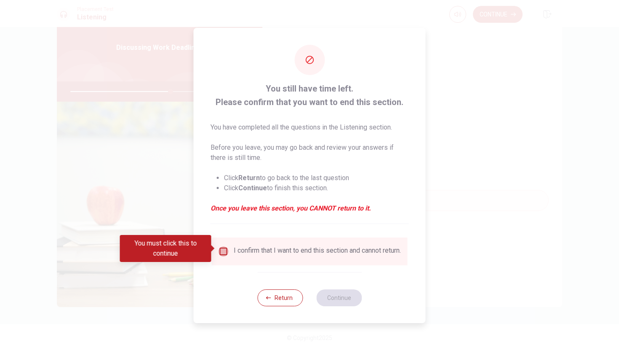
click at [222, 248] on input "You must click this to continue" at bounding box center [224, 251] width 10 height 10
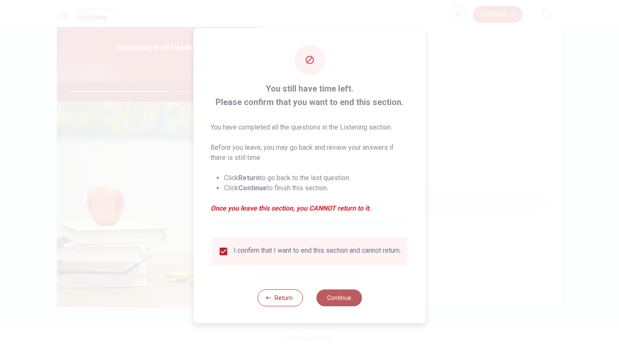
click at [338, 301] on button "Continue" at bounding box center [338, 297] width 45 height 17
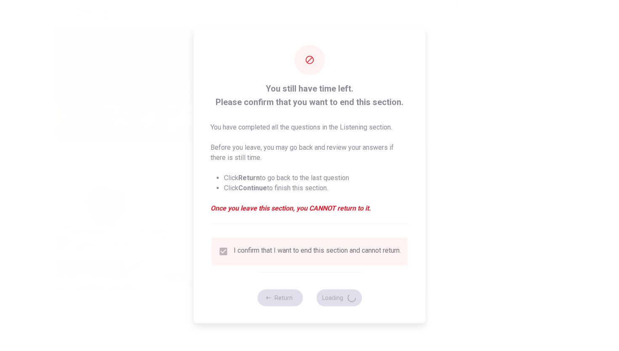
type input "67"
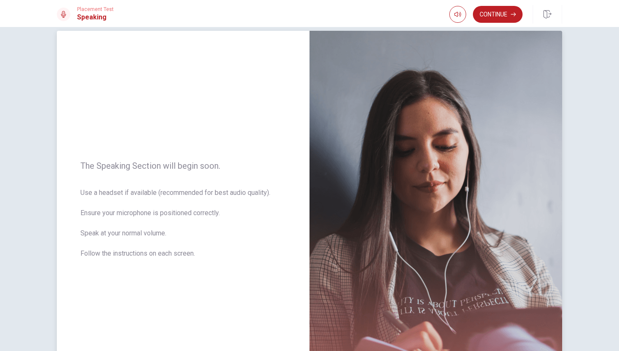
scroll to position [12, 0]
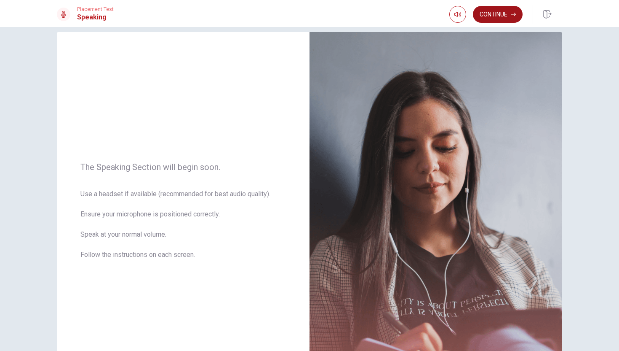
click at [494, 16] on button "Continue" at bounding box center [498, 14] width 50 height 17
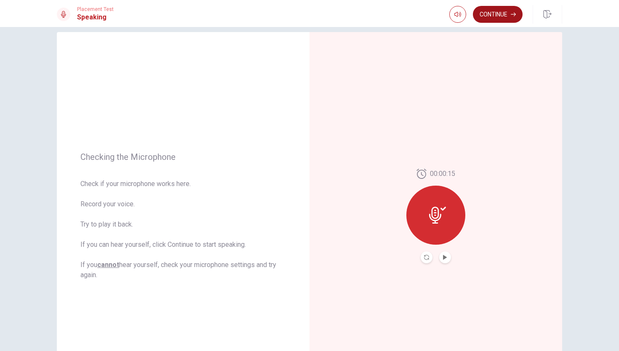
click at [504, 16] on button "Continue" at bounding box center [498, 14] width 50 height 17
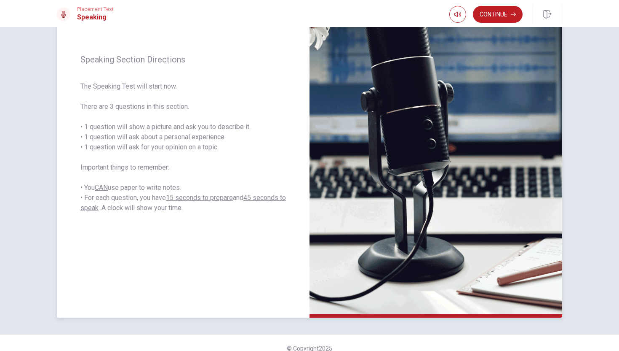
scroll to position [104, 0]
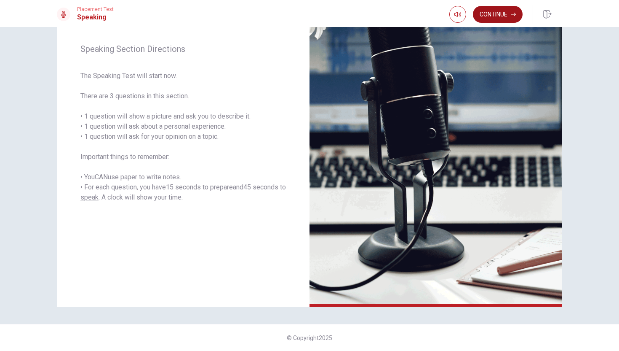
click at [505, 14] on button "Continue" at bounding box center [498, 14] width 50 height 17
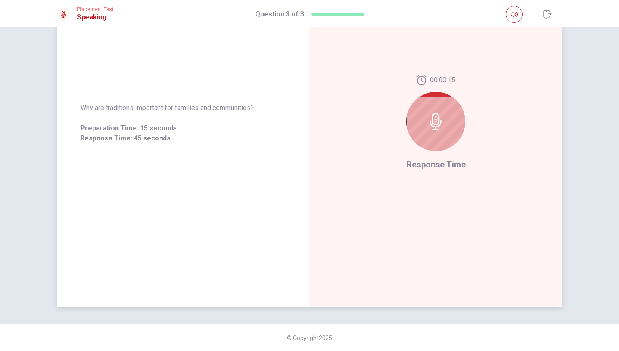
click at [435, 121] on icon at bounding box center [436, 121] width 12 height 17
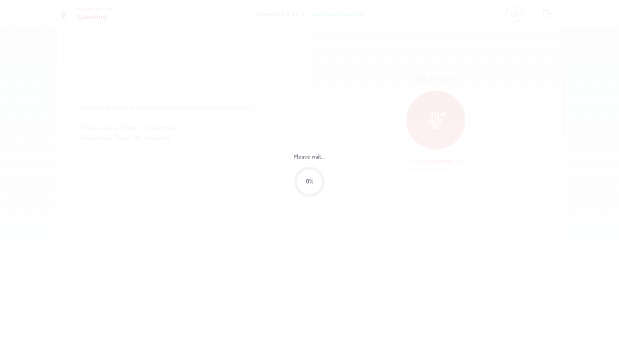
scroll to position [0, 0]
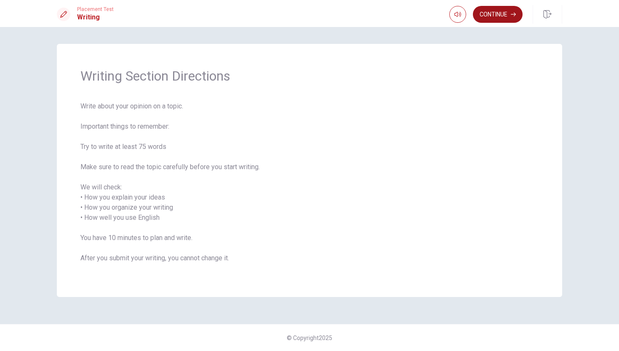
click at [501, 14] on button "Continue" at bounding box center [498, 14] width 50 height 17
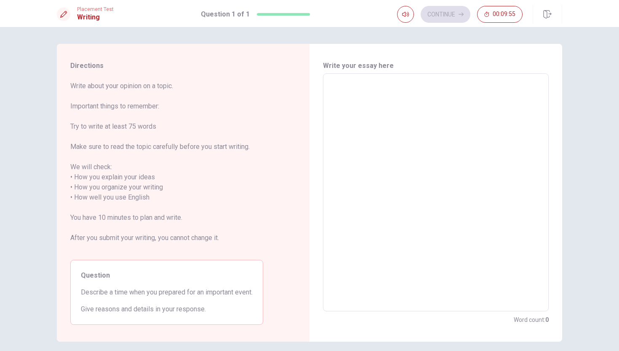
click at [350, 98] on textarea at bounding box center [436, 192] width 214 height 224
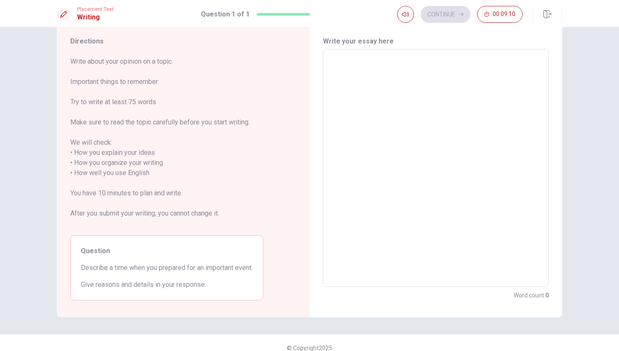
scroll to position [35, 0]
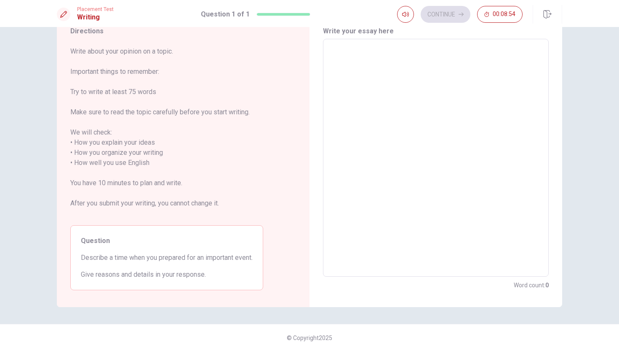
type textarea "w"
type textarea "x"
type textarea "w"
type textarea "x"
type textarea "i"
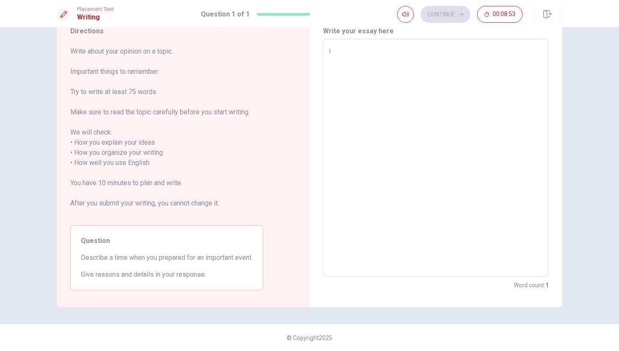
type textarea "x"
type textarea "i"
type textarea "x"
type textarea "i d"
type textarea "x"
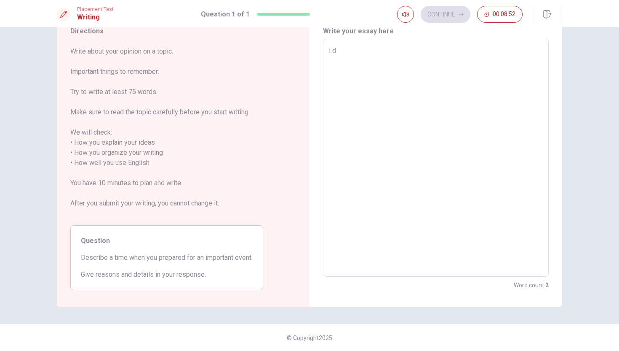
type textarea "i do"
type textarea "x"
type textarea "i do"
type textarea "x"
type textarea "i do a"
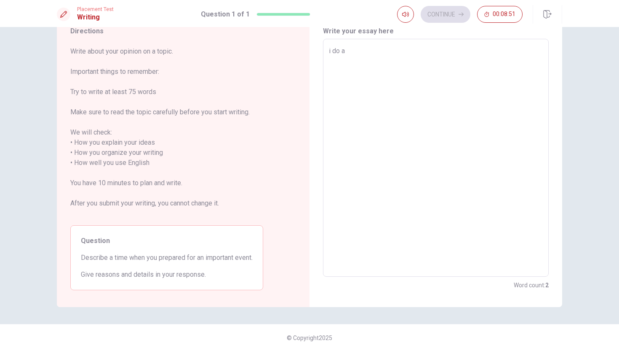
type textarea "x"
type textarea "i do a"
type textarea "x"
type textarea "i do a i"
type textarea "x"
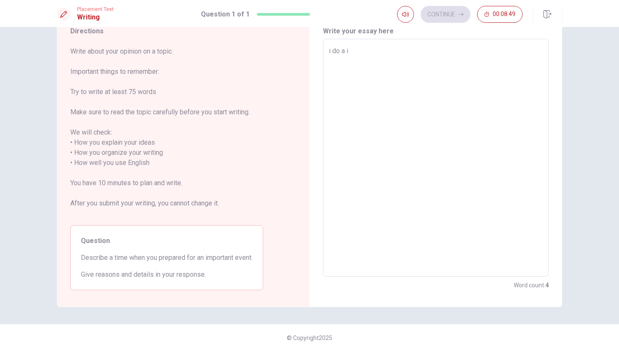
type textarea "i do a in"
type textarea "x"
type textarea "i do a i"
type textarea "x"
type textarea "i do a im"
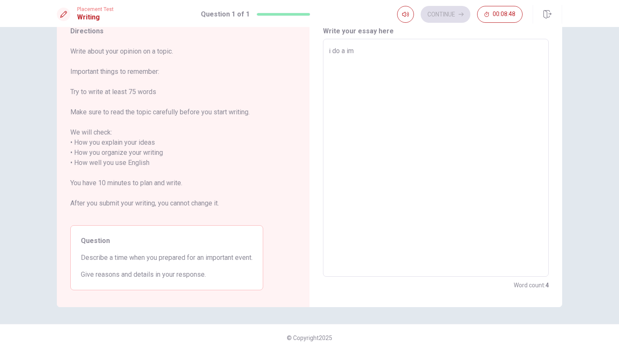
type textarea "x"
type textarea "i do a imp"
type textarea "x"
type textarea "i do a impo"
type textarea "x"
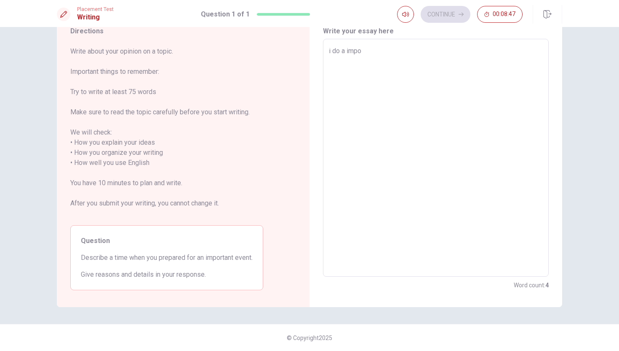
type textarea "i do a impor"
type textarea "x"
type textarea "i do a import"
type textarea "x"
type textarea "i do a importa"
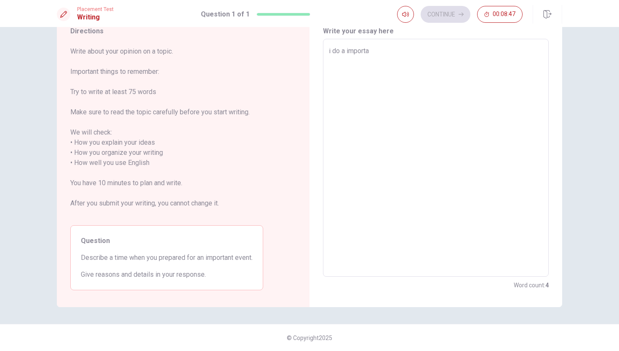
type textarea "x"
type textarea "i do a importan"
type textarea "x"
type textarea "i do a important"
type textarea "x"
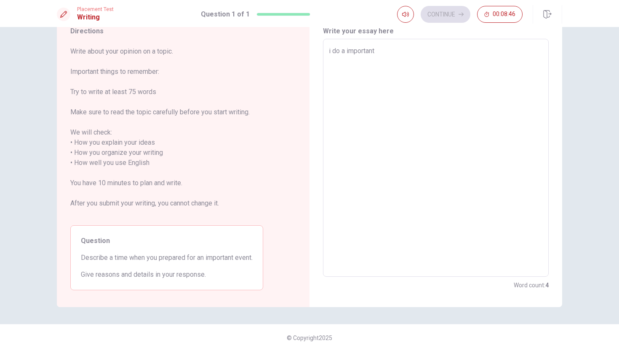
type textarea "i do a important"
type textarea "x"
type textarea "i do a important t"
type textarea "x"
type textarea "i do a important th"
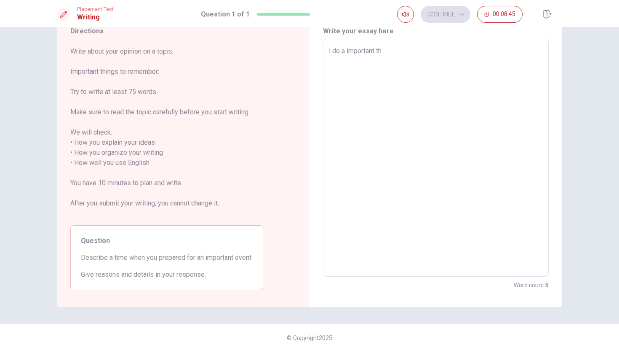
type textarea "x"
type textarea "i do a important thi"
type textarea "x"
type textarea "i do a important thin"
type textarea "x"
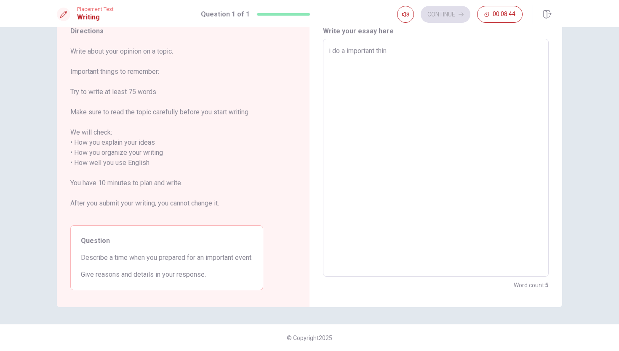
type textarea "i do a important thins"
type textarea "x"
type textarea "i do a important thin"
type textarea "x"
type textarea "i do a important thi"
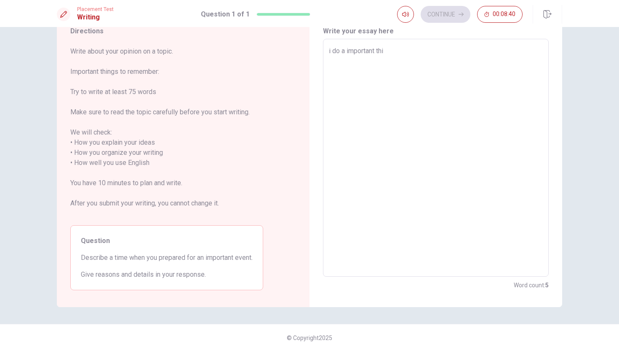
type textarea "x"
type textarea "i do a important th"
type textarea "x"
type textarea "i do a important t"
type textarea "x"
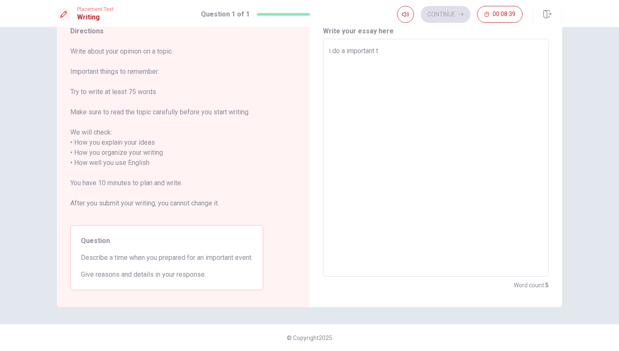
type textarea "i do a important"
type textarea "x"
type textarea "i do a important e"
type textarea "x"
type textarea "i do a important ev"
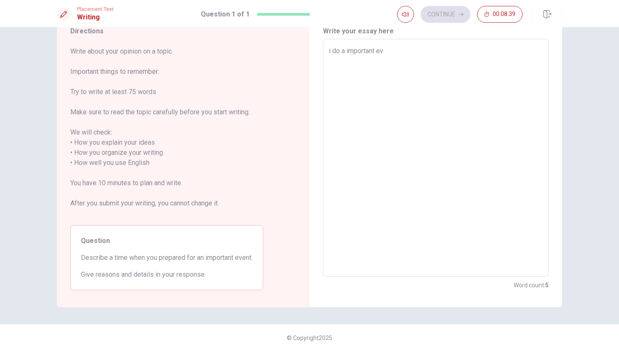
type textarea "x"
type textarea "i do a important eve"
type textarea "x"
type textarea "i do a important even"
type textarea "x"
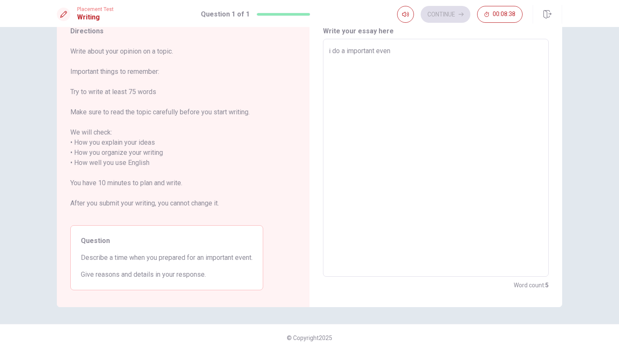
type textarea "i do a important event"
type textarea "x"
type textarea "i do a important event"
type textarea "x"
type textarea "i do a important event i"
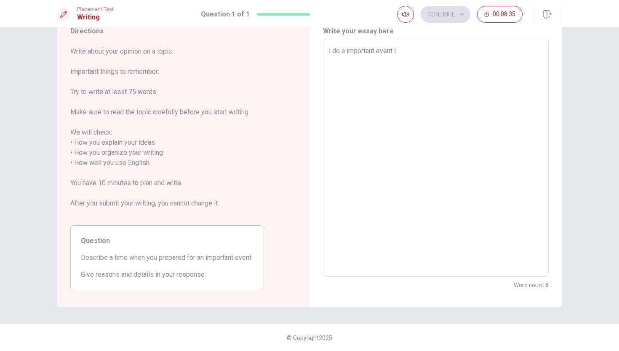
type textarea "x"
type textarea "i do a important event is"
type textarea "x"
type textarea "i do a important event is"
type textarea "x"
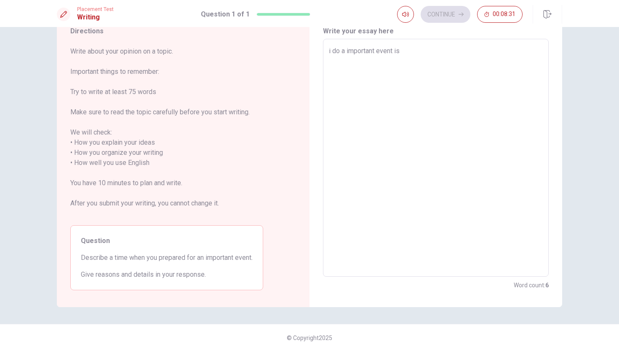
type textarea "i do a important event is t"
type textarea "x"
type textarea "i do a important event is"
type textarea "x"
type textarea "i do a important event is h"
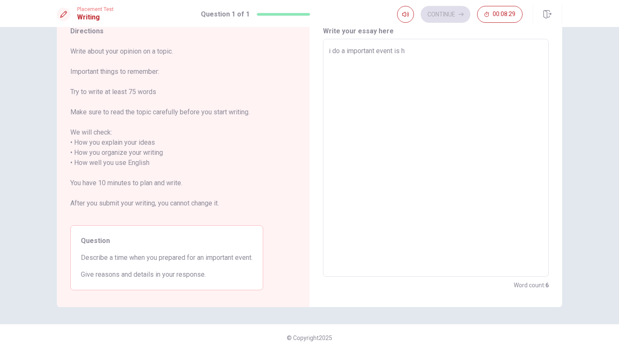
type textarea "x"
type textarea "i do a important event is ha"
type textarea "x"
type textarea "i do a important event is h"
type textarea "x"
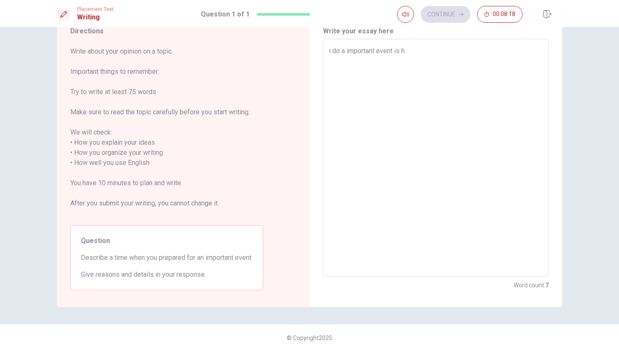
type textarea "i do a important event is hv"
type textarea "x"
type textarea "i do a important event is h"
type textarea "x"
type textarea "i do a important event is"
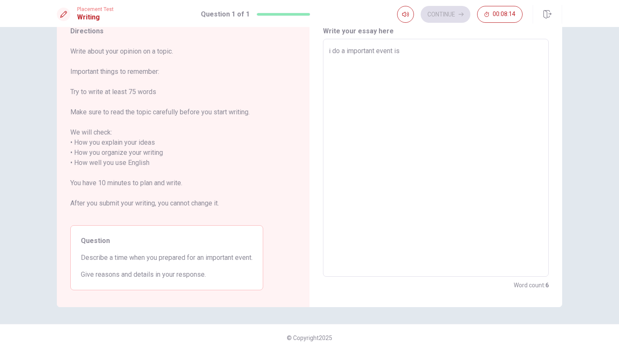
type textarea "x"
type textarea "i do a important event is t"
type textarea "x"
type textarea "i do a important event is tk"
type textarea "x"
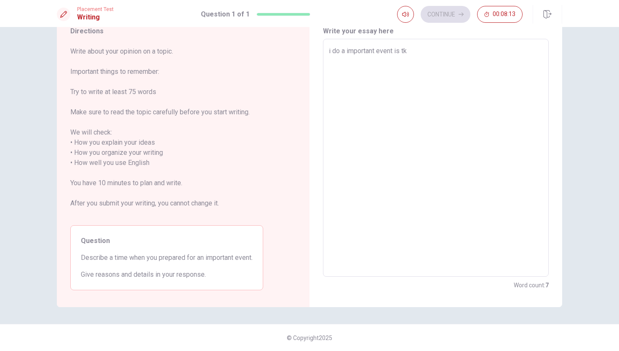
type textarea "i do a important event is tka"
type textarea "x"
type textarea "i do a important event is tk"
type textarea "x"
type textarea "i do a important event is t"
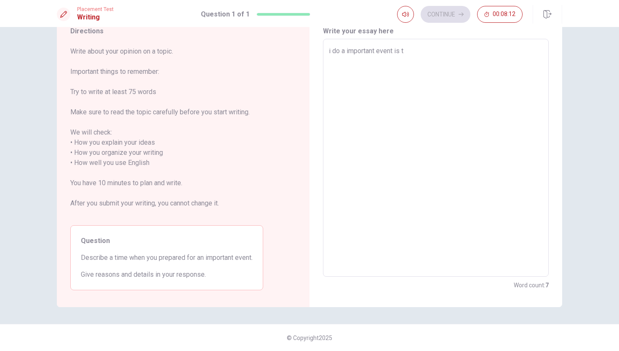
type textarea "x"
type textarea "i do a important event is ta"
type textarea "x"
type textarea "i do a important event is tak"
type textarea "x"
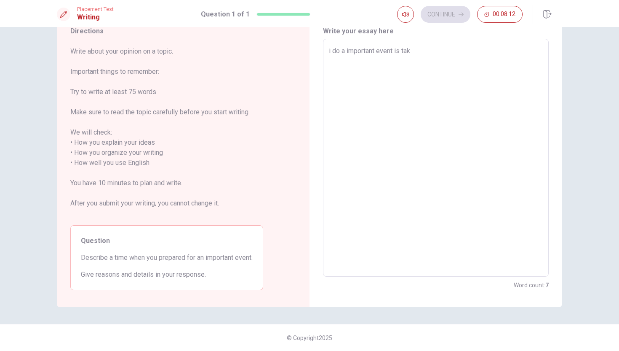
type textarea "i do a important event is take"
type textarea "x"
type textarea "i do a important event is take"
type textarea "x"
type textarea "i do a important event is take t"
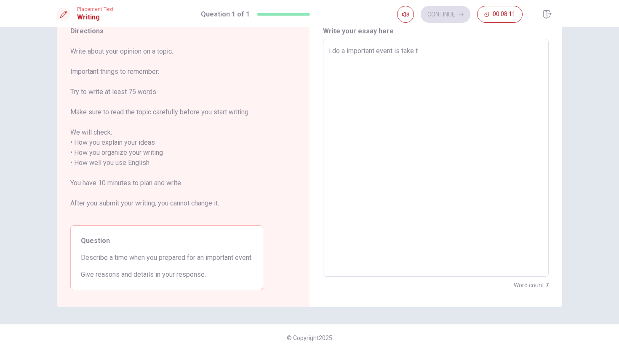
type textarea "x"
type textarea "i do a important event is take te"
type textarea "x"
type textarea "i do a important event is take teh"
type textarea "x"
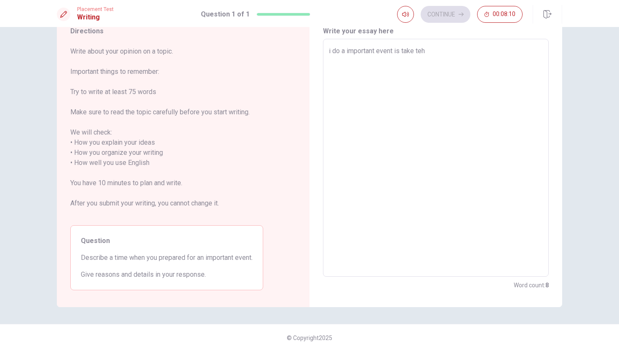
type textarea "i do a important event is take te"
type textarea "x"
type textarea "i do a important event is take t"
type textarea "x"
type textarea "i do a important event is take th"
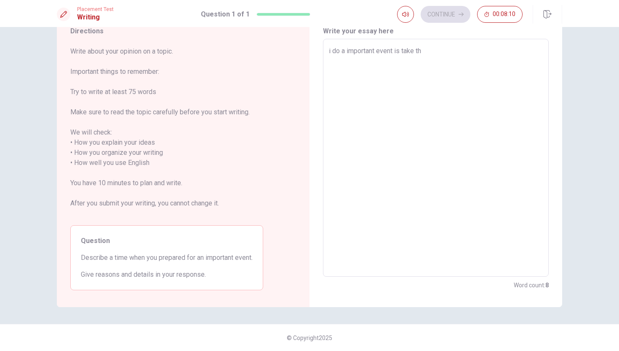
type textarea "x"
type textarea "i do a important event is take the"
type textarea "x"
type textarea "i do a important event is take the"
type textarea "x"
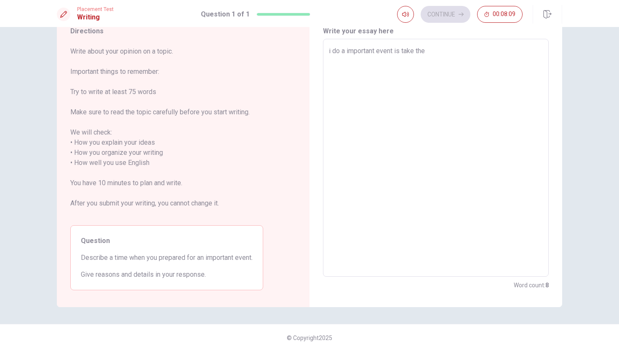
type textarea "i do a important event is take the f"
type textarea "x"
type textarea "i do a important event is take the"
type textarea "x"
type textarea "i do a important event is take the d"
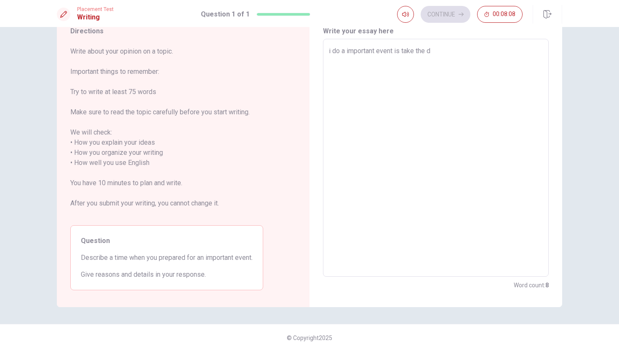
type textarea "x"
type textarea "i do a important event is take the"
type textarea "x"
type textarea "i do a important event is take the r"
type textarea "x"
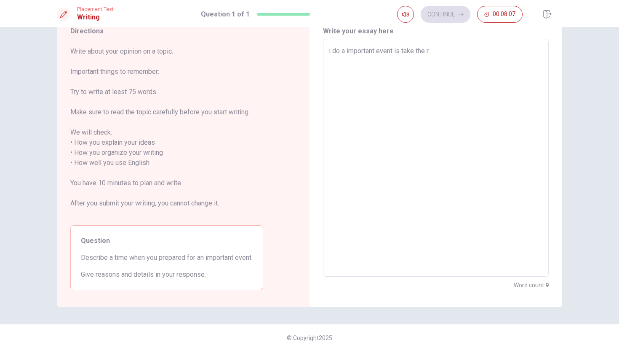
type textarea "i do a important event is take the"
type textarea "x"
type textarea "i do a important event is take the d"
type textarea "x"
type textarea "i do a important event is take the dr"
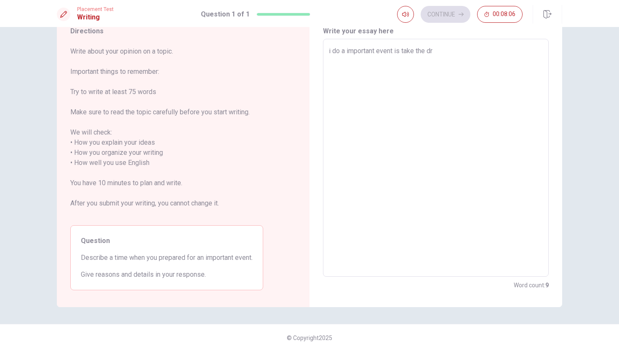
type textarea "x"
type textarea "i do a important event is take the dri"
type textarea "x"
type textarea "i do a important event is take the driv"
type textarea "x"
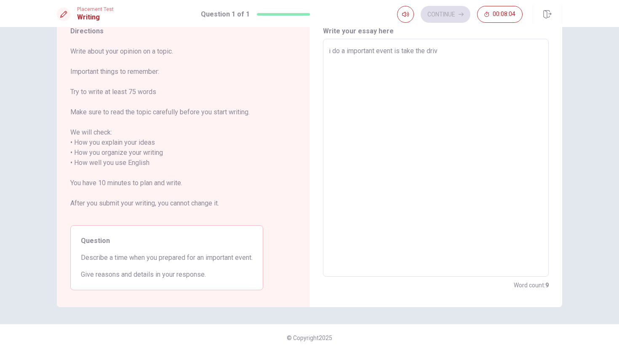
type textarea "i do a important event is take the drivv"
type textarea "x"
type textarea "i do a important event is take the driv"
type textarea "x"
type textarea "i do a important event is take the drive"
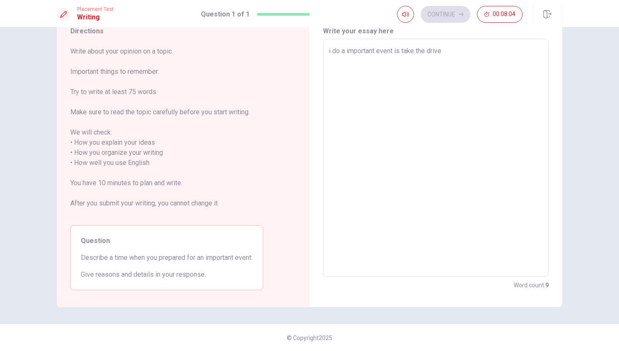
type textarea "x"
type textarea "i do a important event is take the drivel"
type textarea "x"
type textarea "i do a important event is take the driveli"
type textarea "x"
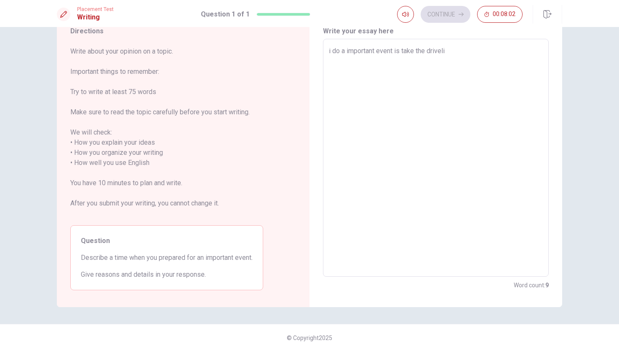
type textarea "i do a important event is take the drivelia"
type textarea "x"
type textarea "i do a important event is take the driveliac"
type textarea "x"
type textarea "i do a important event is take the driveliacn"
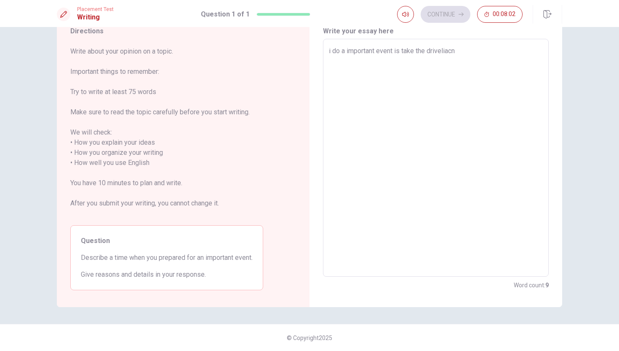
type textarea "x"
type textarea "i do a important event is take the driveliac"
type textarea "x"
type textarea "i do a important event is take the drivelia"
type textarea "x"
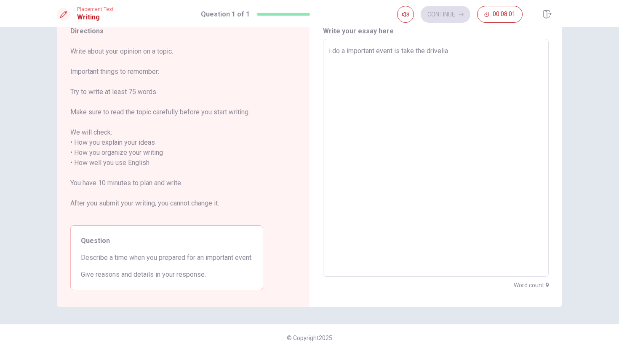
type textarea "i do a important event is take the drivelian"
type textarea "x"
type textarea "i do a important event is take the drivelianc"
type textarea "x"
type textarea "i do a important event is take the driveliance"
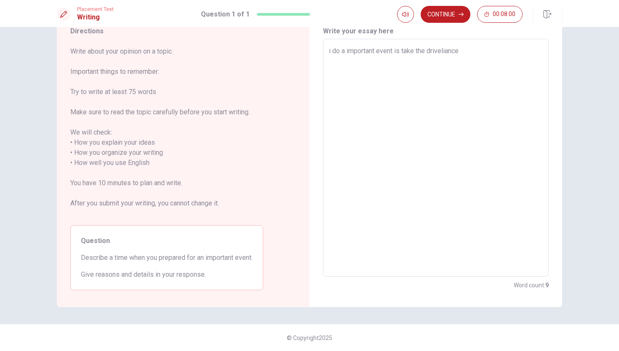
type textarea "x"
type textarea "i do a important event is take the driveliance"
type textarea "x"
type textarea "i do a important event is take the driveliance t"
type textarea "x"
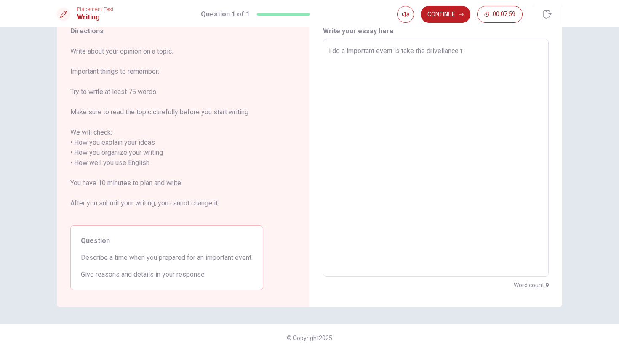
type textarea "i do a important event is take the driveliance te"
type textarea "x"
type textarea "i do a important event is take the driveliance tes"
type textarea "x"
type textarea "i do a important event is take the driveliance tess"
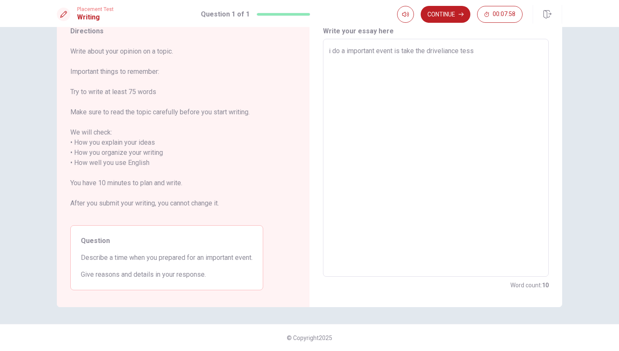
type textarea "x"
type textarea "i do a important event is take the driveliance tesst"
type textarea "x"
type textarea "i do a important event is take the driveliance tess"
type textarea "x"
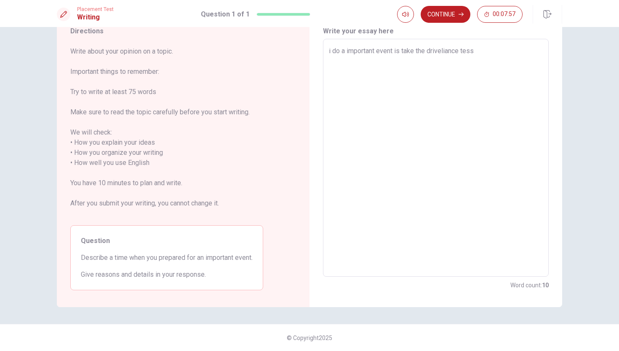
type textarea "i do a important event is take the driveliance tes"
type textarea "x"
type textarea "i do a important event is take the driveliance test"
click at [415, 49] on textarea "i do a important event is take the driveliance test" at bounding box center [436, 158] width 214 height 224
type textarea "x"
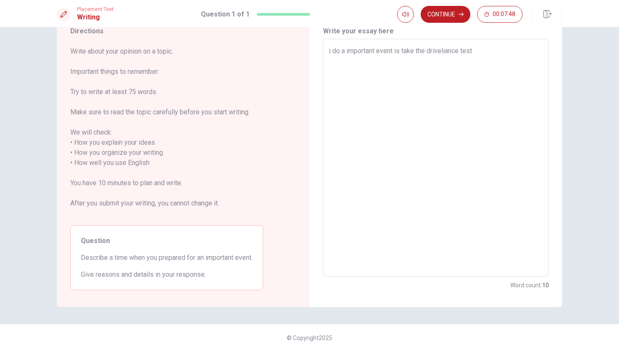
type textarea "i do a important event is tak the driveliance test"
type textarea "x"
click at [495, 51] on textarea "i do a important event is take the driveliance test" at bounding box center [436, 158] width 214 height 224
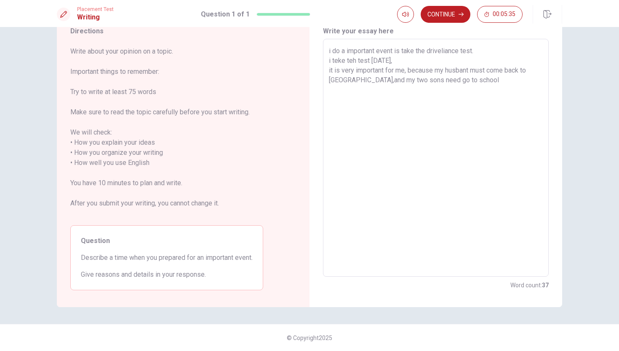
click at [359, 79] on textarea "i do a important event is take the driveliance test. i teke teh test [DATE], it…" at bounding box center [436, 158] width 214 height 224
click at [459, 80] on textarea "i do a important event is take the driveliance test. i teke teh test [DATE], it…" at bounding box center [436, 158] width 214 height 224
click at [431, 81] on textarea "i do a important event is take the driveliance test. i teke teh test [DATE], it…" at bounding box center [436, 158] width 214 height 224
click at [468, 80] on textarea "i do a important event is take the driveliance test. i teke teh test [DATE], it…" at bounding box center [436, 158] width 214 height 224
drag, startPoint x: 461, startPoint y: 51, endPoint x: 429, endPoint y: 51, distance: 31.6
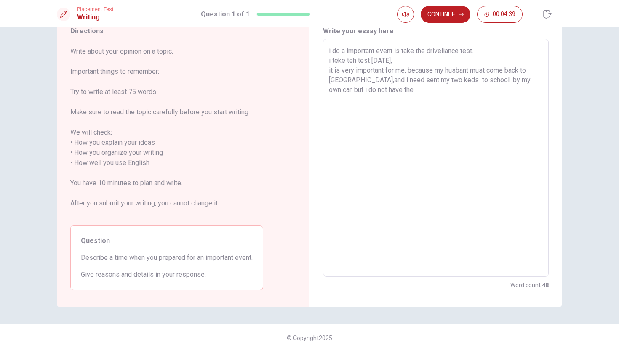
click at [429, 51] on textarea "i do a important event is take the driveliance test. i teke teh test [DATE], it…" at bounding box center [436, 158] width 214 height 224
click at [379, 90] on textarea "i do a important event is take the driveliance test. i teke teh test [DATE], it…" at bounding box center [436, 158] width 214 height 224
paste textarea "r"
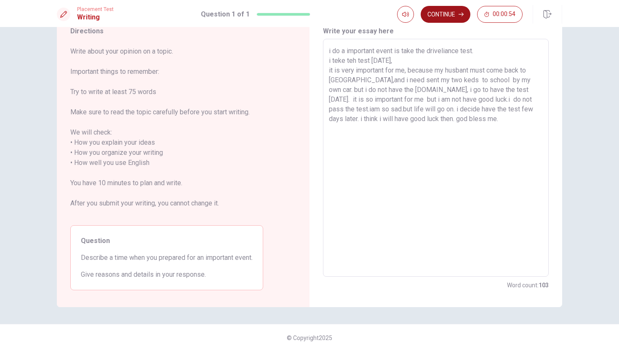
click at [452, 18] on button "Continue" at bounding box center [446, 14] width 50 height 17
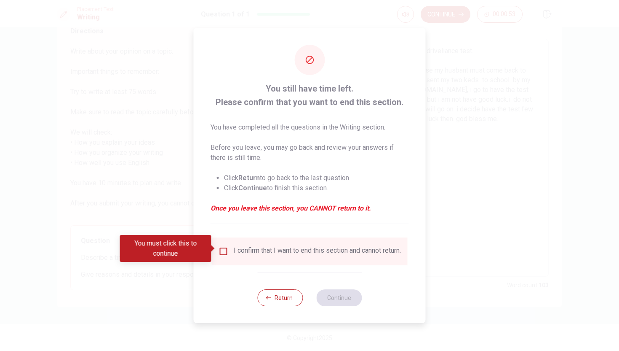
click at [222, 246] on input "You must click this to continue" at bounding box center [224, 251] width 10 height 10
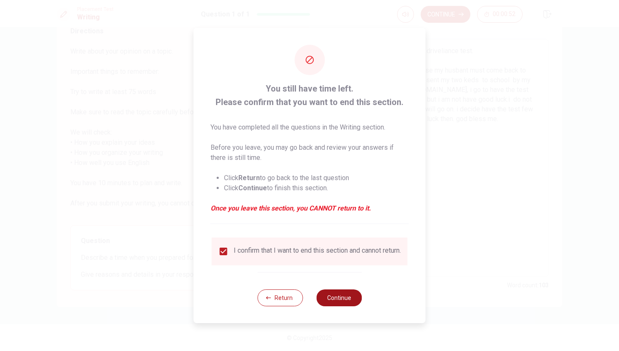
click at [348, 297] on button "Continue" at bounding box center [338, 297] width 45 height 17
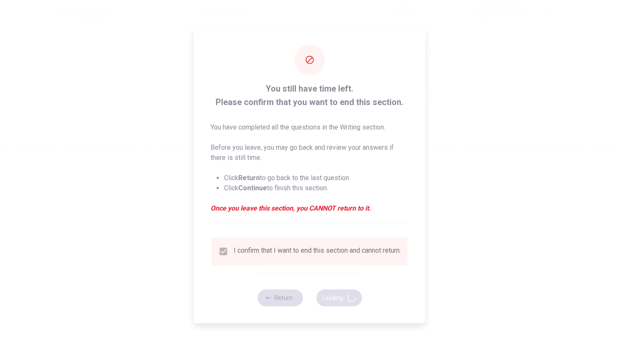
scroll to position [0, 0]
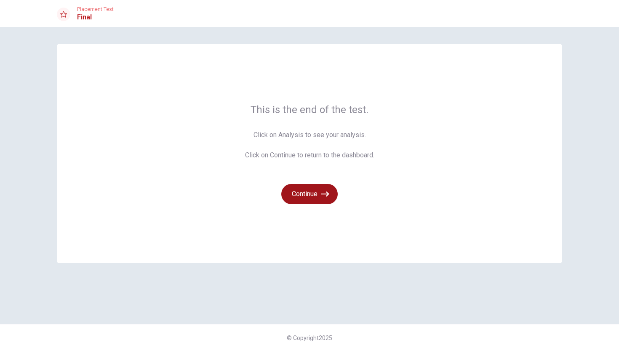
click at [313, 193] on button "Continue" at bounding box center [309, 194] width 56 height 20
